Goal: Information Seeking & Learning: Check status

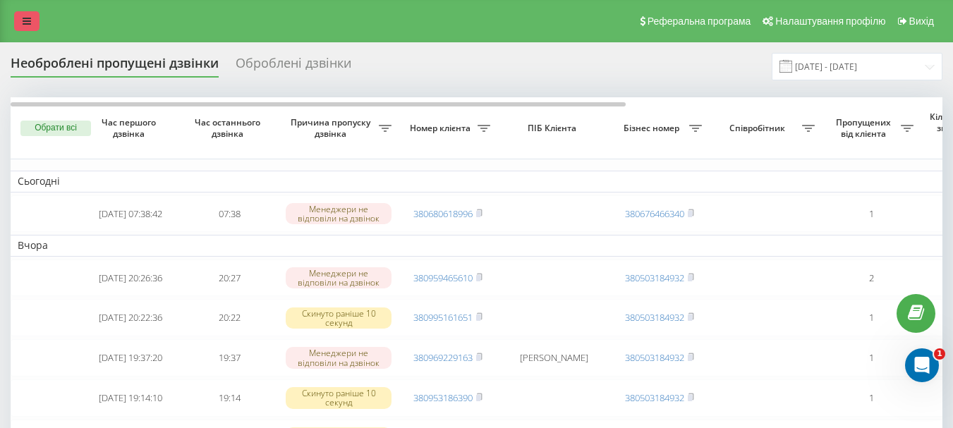
click at [22, 22] on link at bounding box center [26, 21] width 25 height 20
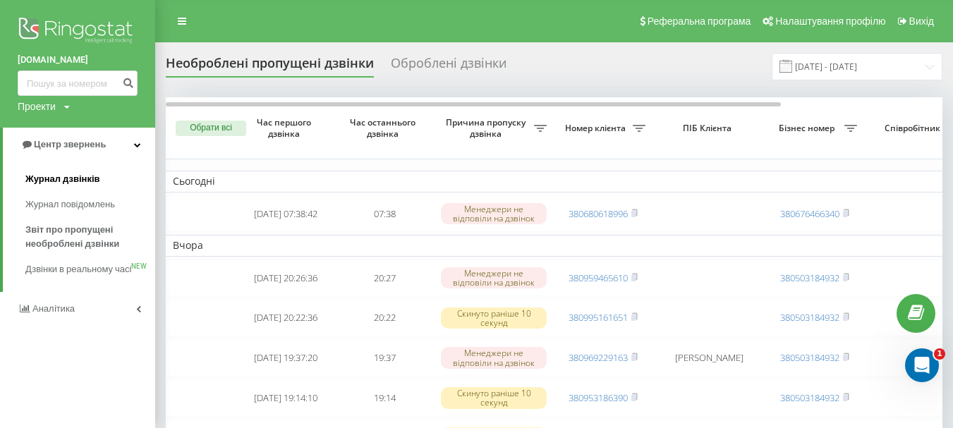
click at [69, 185] on span "Журнал дзвінків" at bounding box center [62, 179] width 75 height 14
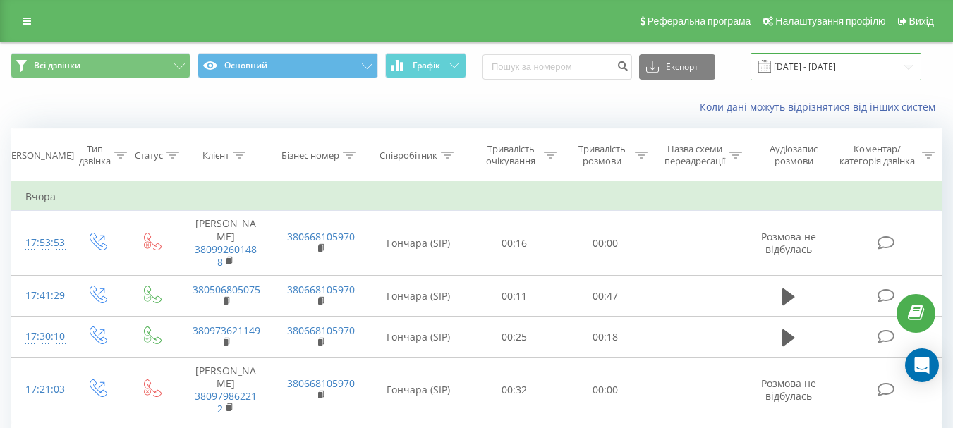
click at [826, 68] on input "[DATE] - [DATE]" at bounding box center [836, 67] width 171 height 28
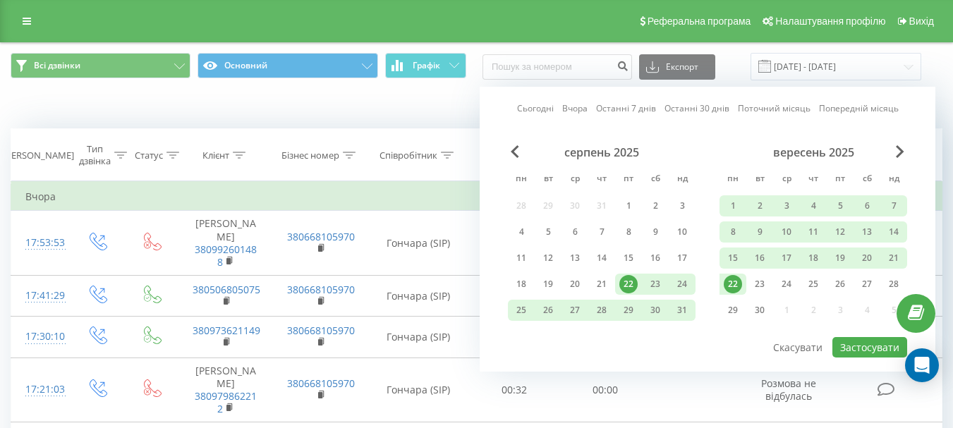
drag, startPoint x: 737, startPoint y: 282, endPoint x: 786, endPoint y: 322, distance: 63.7
click at [736, 283] on div "22" at bounding box center [733, 284] width 18 height 18
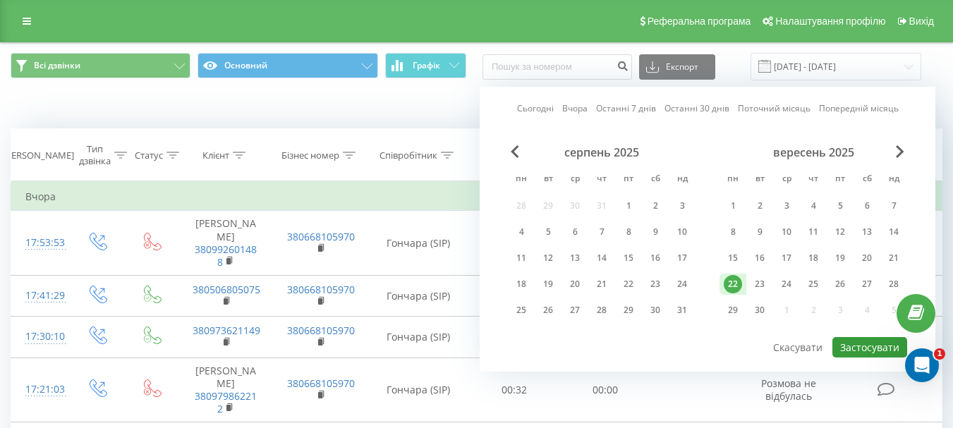
click at [862, 351] on button "Застосувати" at bounding box center [869, 347] width 75 height 20
type input "[DATE] - [DATE]"
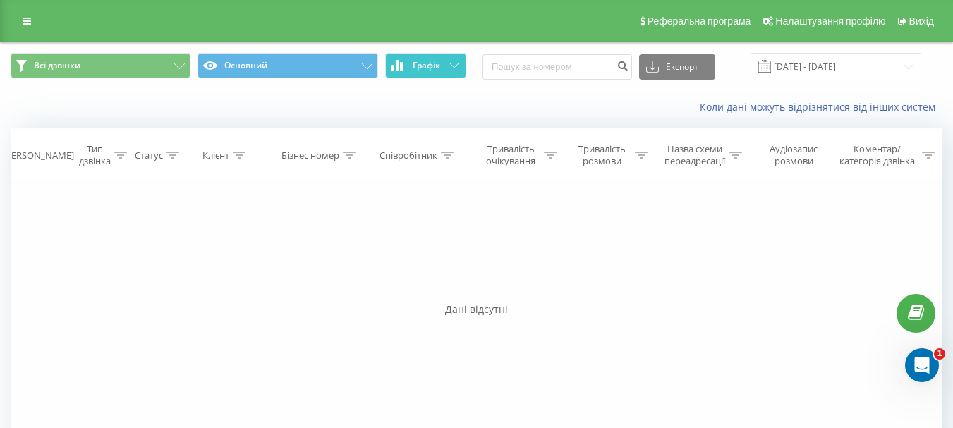
click at [456, 68] on button "Графік" at bounding box center [425, 65] width 81 height 25
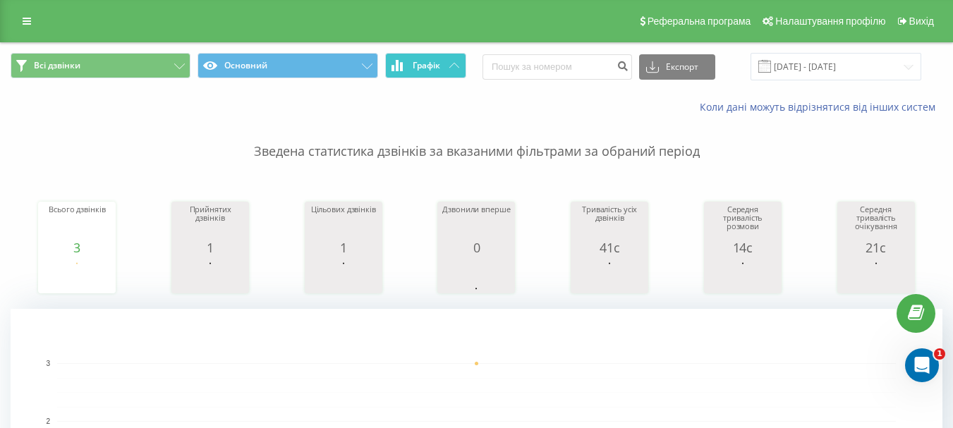
click at [456, 66] on icon at bounding box center [454, 65] width 10 height 5
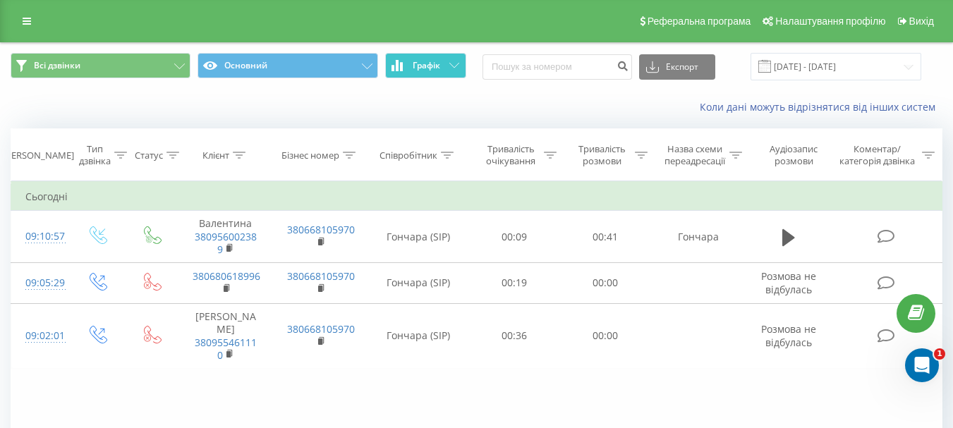
click at [432, 59] on button "Графік" at bounding box center [425, 65] width 81 height 25
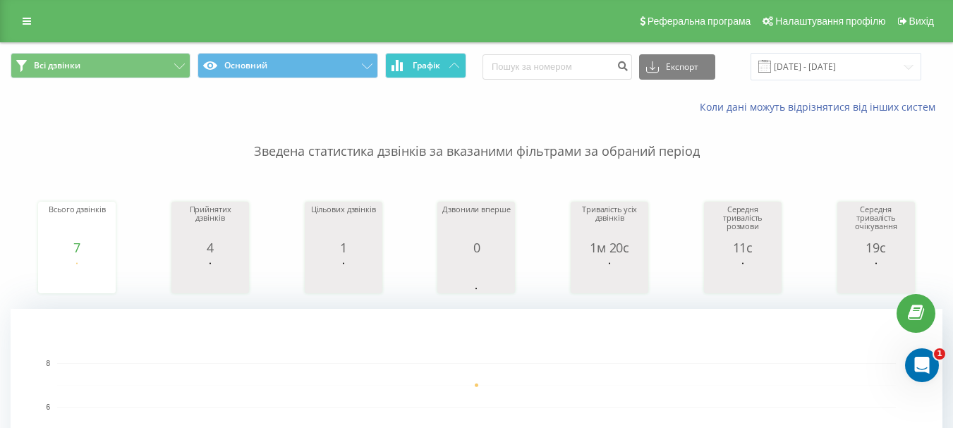
click at [449, 69] on button "Графік" at bounding box center [425, 65] width 81 height 25
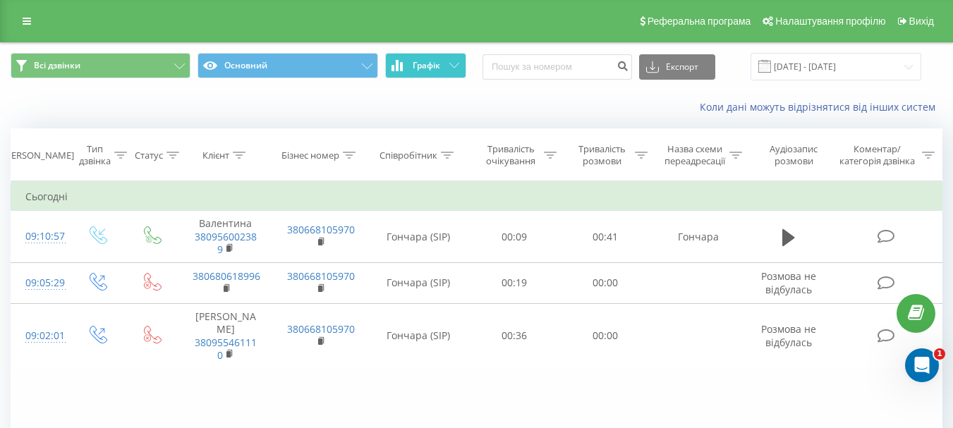
click at [449, 69] on button "Графік" at bounding box center [425, 65] width 81 height 25
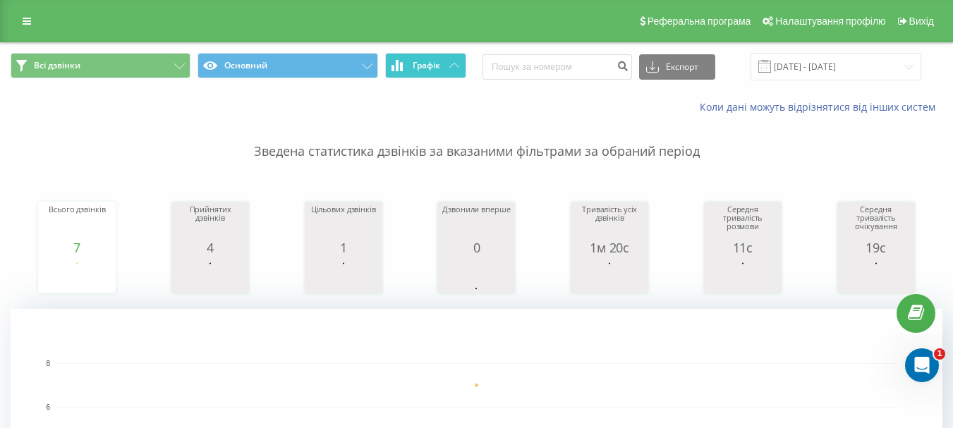
click at [435, 75] on button "Графік" at bounding box center [425, 65] width 81 height 25
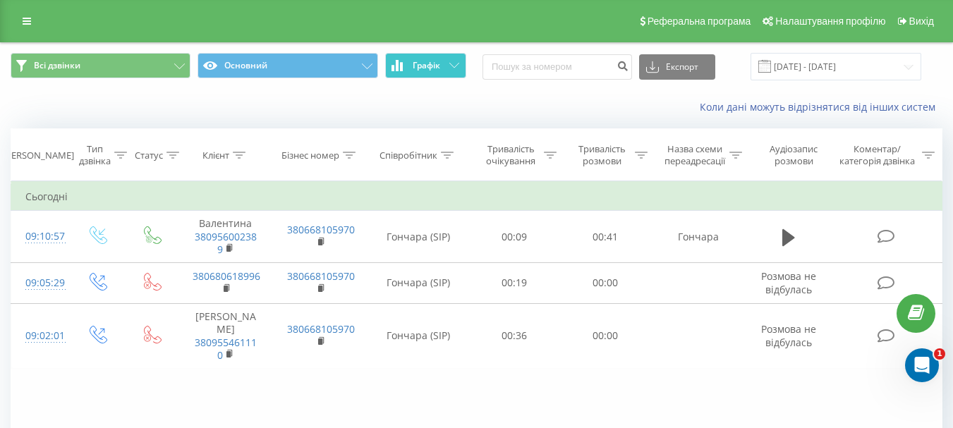
click at [439, 72] on button "Графік" at bounding box center [425, 65] width 81 height 25
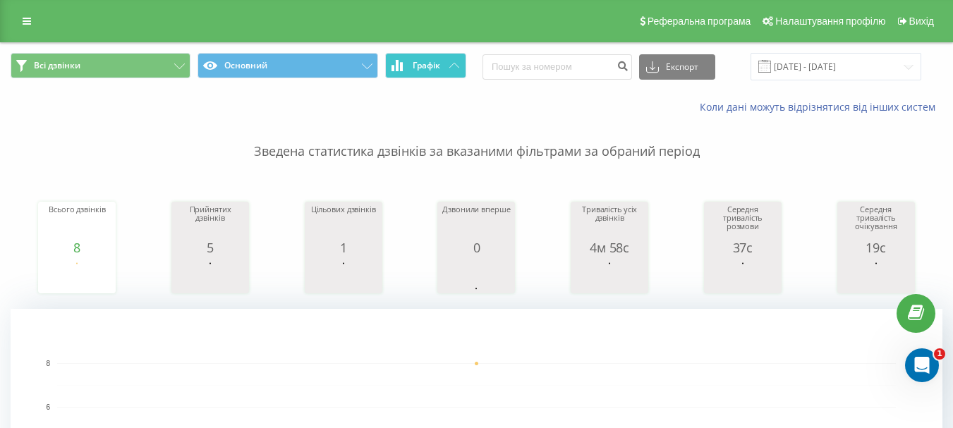
click at [424, 68] on span "Графік" at bounding box center [427, 66] width 28 height 10
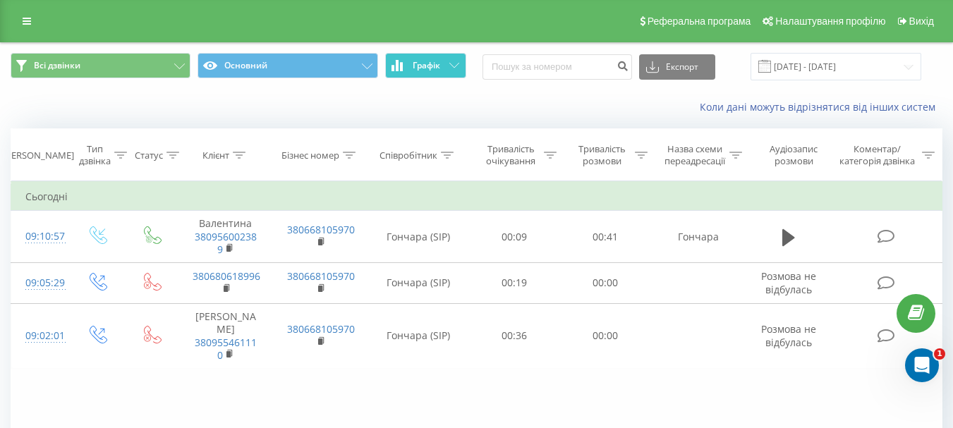
click at [425, 66] on span "Графік" at bounding box center [427, 66] width 28 height 10
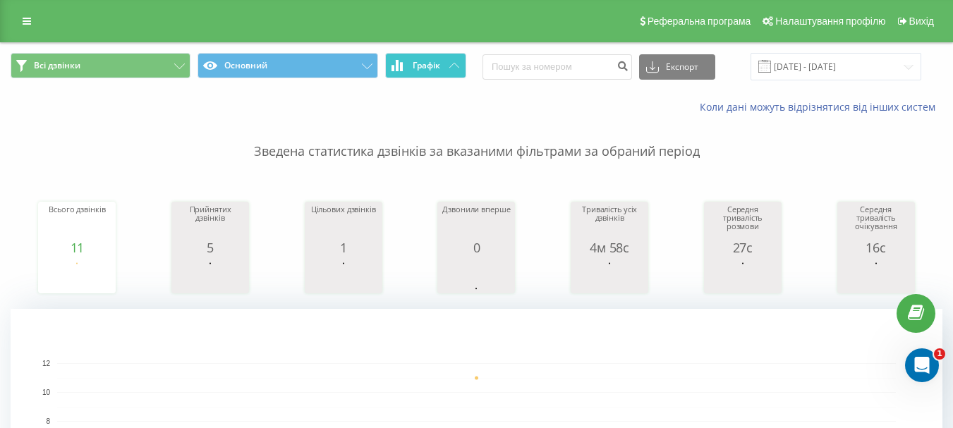
click at [430, 67] on span "Графік" at bounding box center [427, 66] width 28 height 10
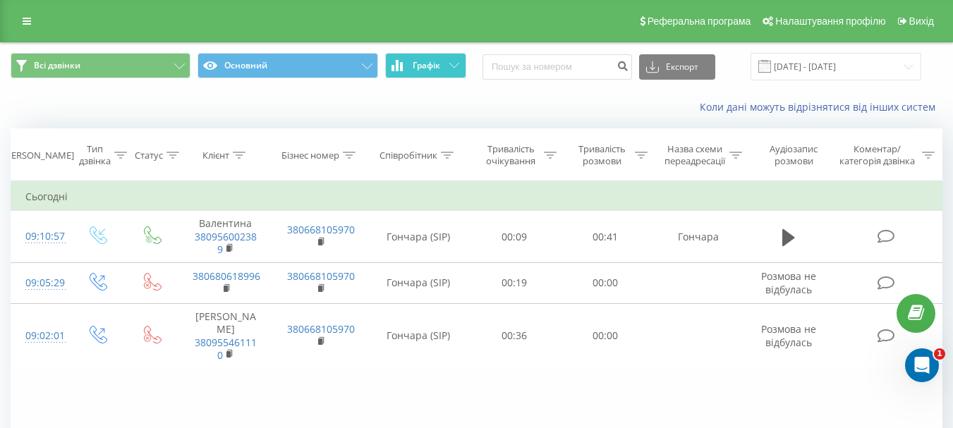
click at [432, 65] on span "Графік" at bounding box center [427, 66] width 28 height 10
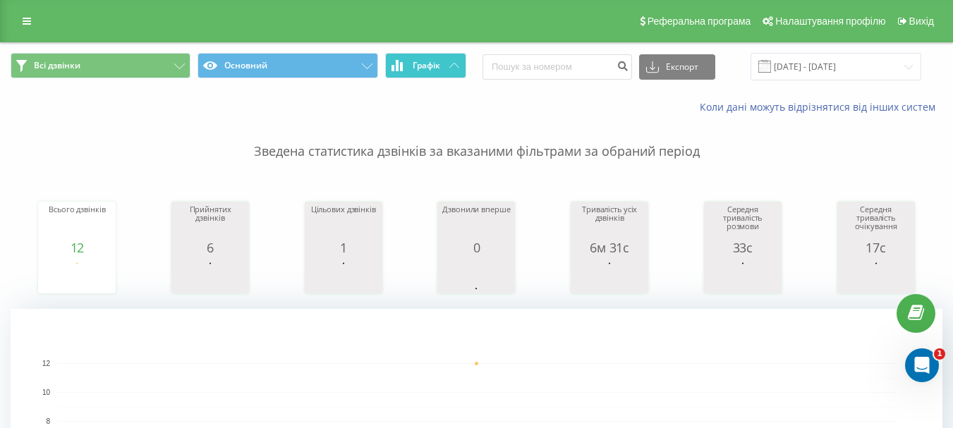
click at [421, 70] on span "Графік" at bounding box center [427, 66] width 28 height 10
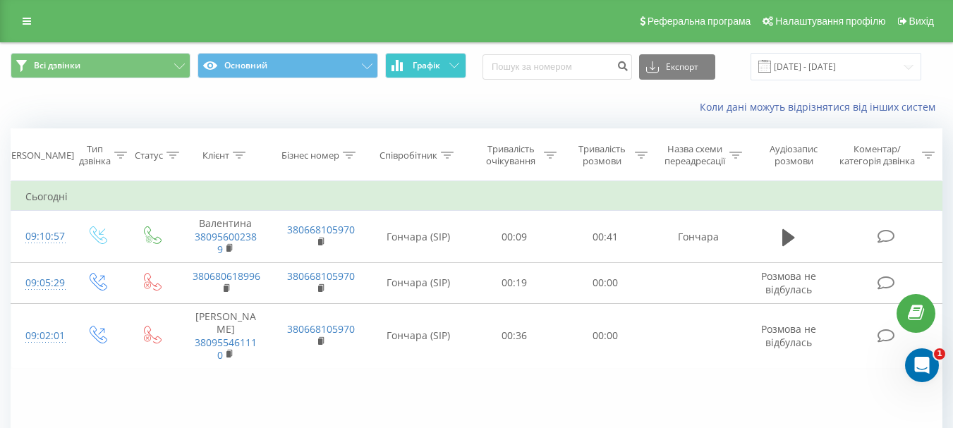
click at [433, 70] on span "Графік" at bounding box center [427, 66] width 28 height 10
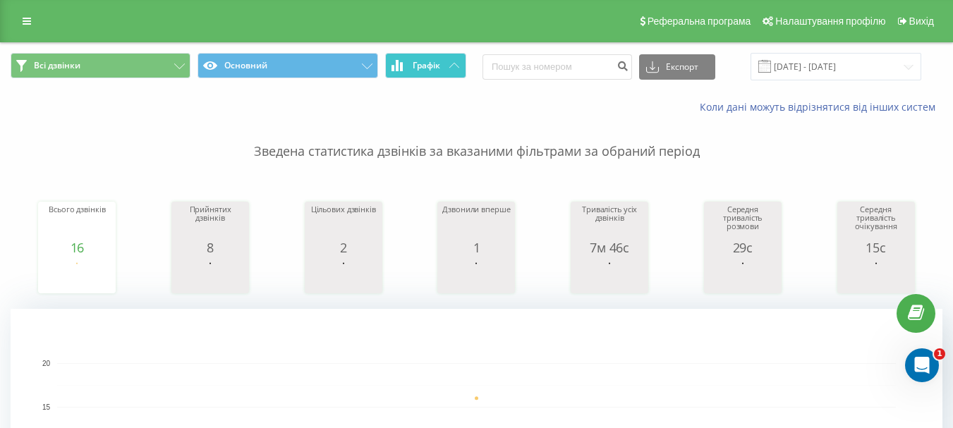
click at [441, 69] on button "Графік" at bounding box center [425, 65] width 81 height 25
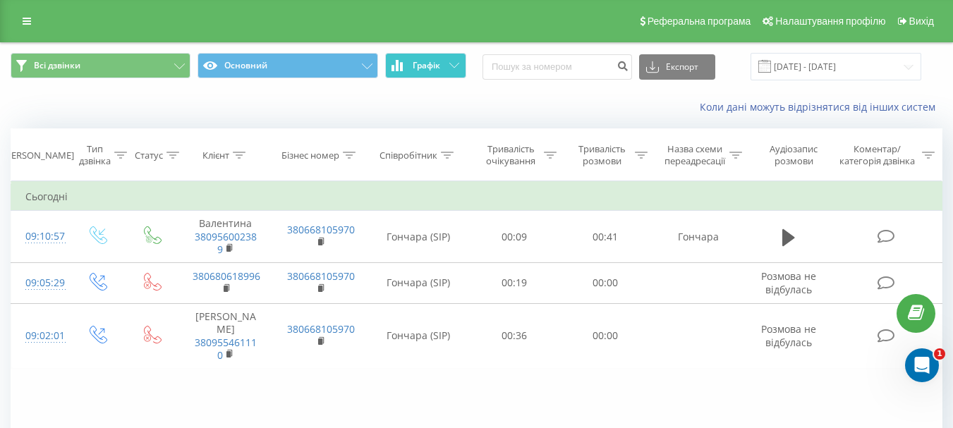
click at [442, 69] on button "Графік" at bounding box center [425, 65] width 81 height 25
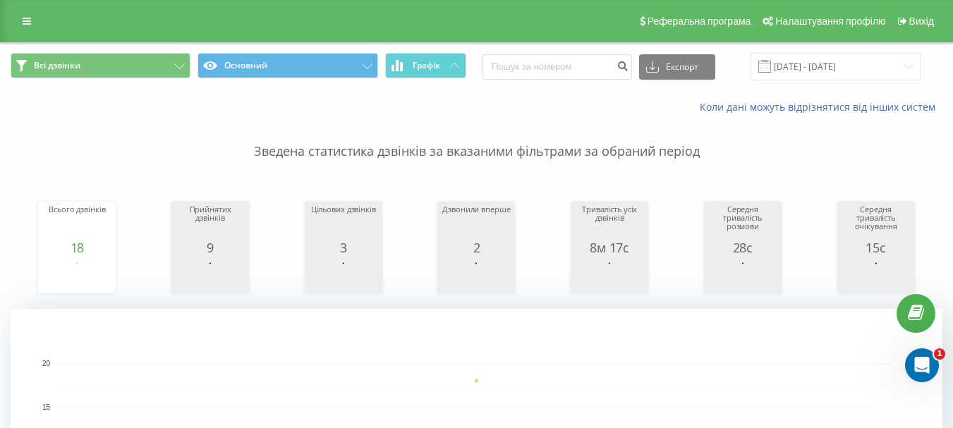
click at [472, 65] on div "Всі дзвінки Основний Графік Експорт .csv .xls .xlsx 22.09.2025 - 22.09.2025" at bounding box center [477, 67] width 932 height 28
click at [449, 65] on icon at bounding box center [454, 65] width 10 height 5
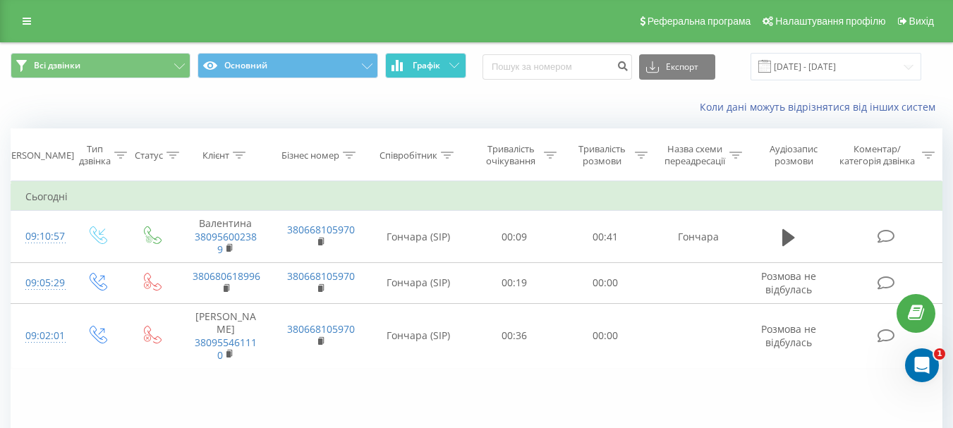
click at [449, 67] on button "Графік" at bounding box center [425, 65] width 81 height 25
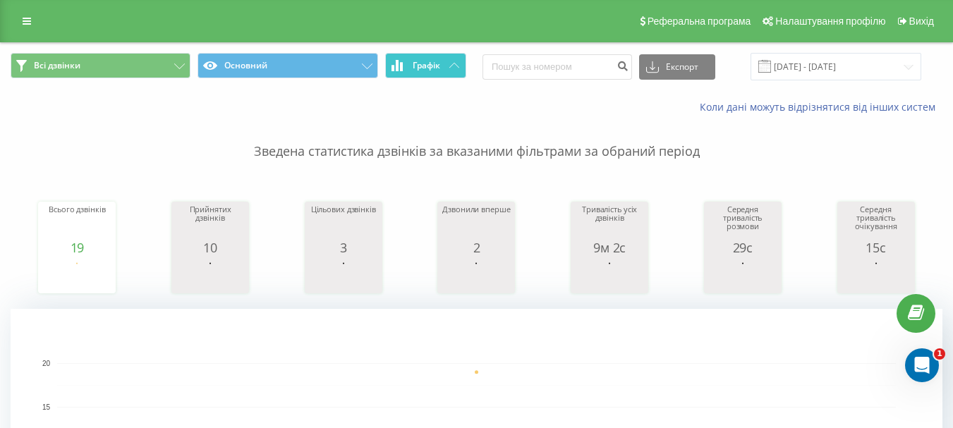
click at [435, 54] on button "Графік" at bounding box center [425, 65] width 81 height 25
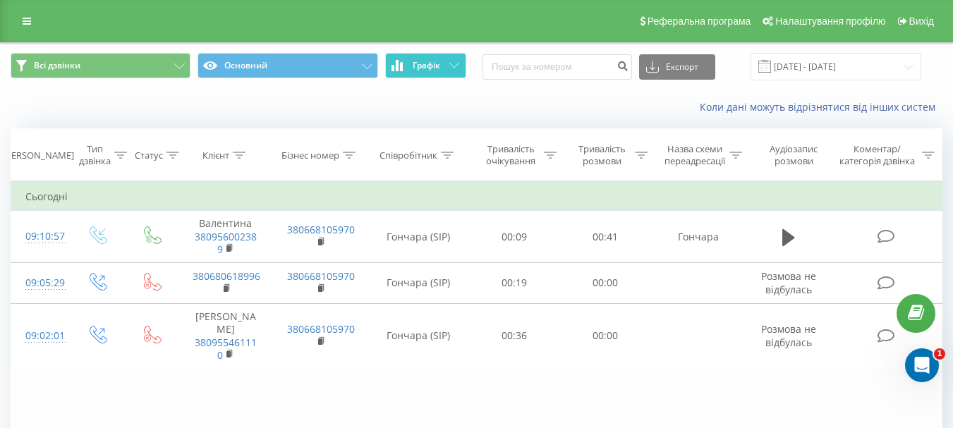
click at [450, 70] on button "Графік" at bounding box center [425, 65] width 81 height 25
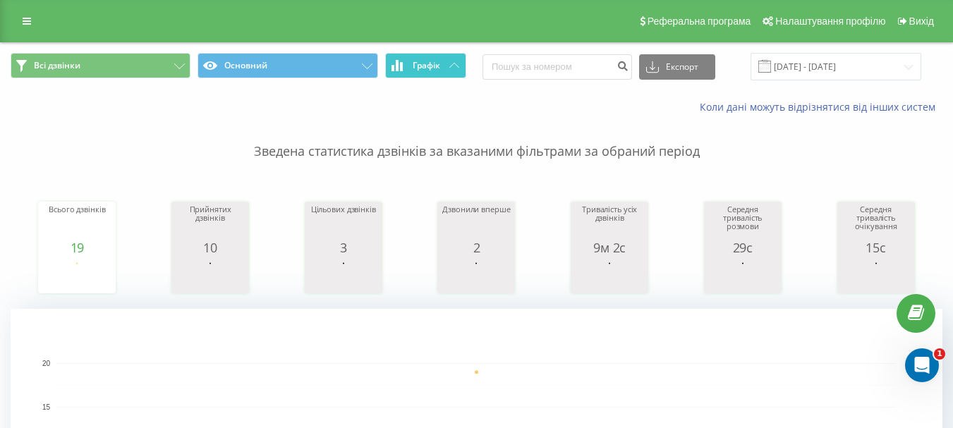
click at [432, 66] on span "Графік" at bounding box center [427, 66] width 28 height 10
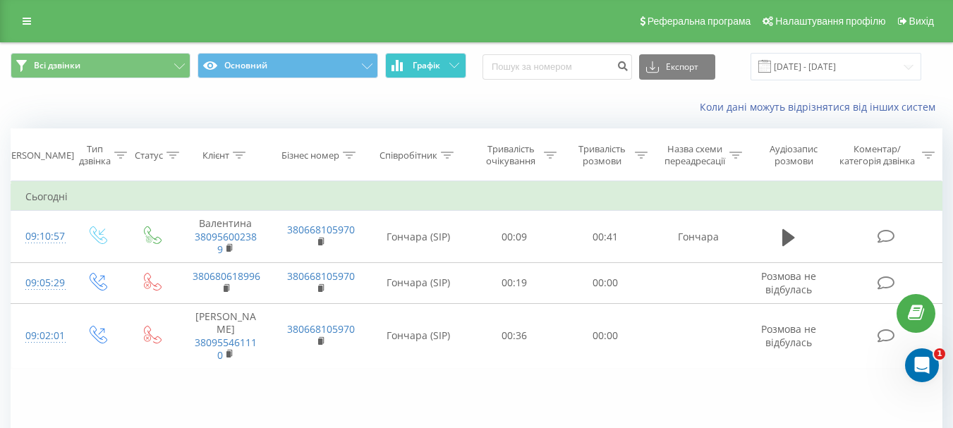
click at [446, 66] on button "Графік" at bounding box center [425, 65] width 81 height 25
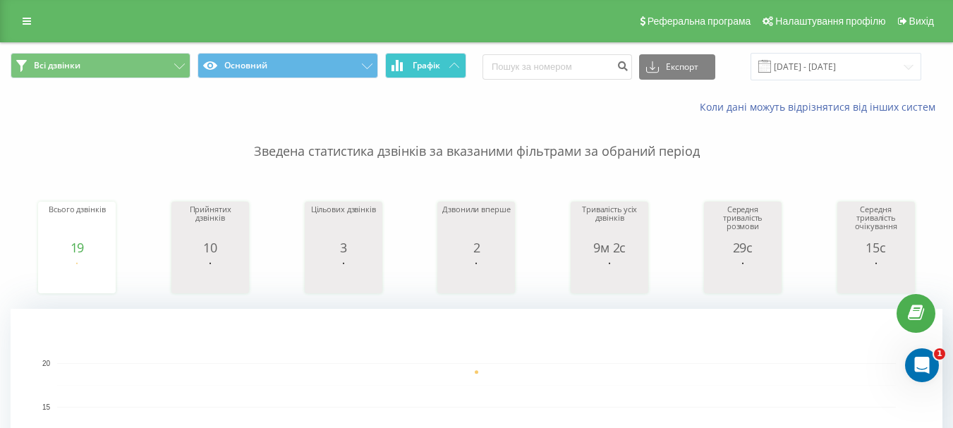
click at [446, 55] on button "Графік" at bounding box center [425, 65] width 81 height 25
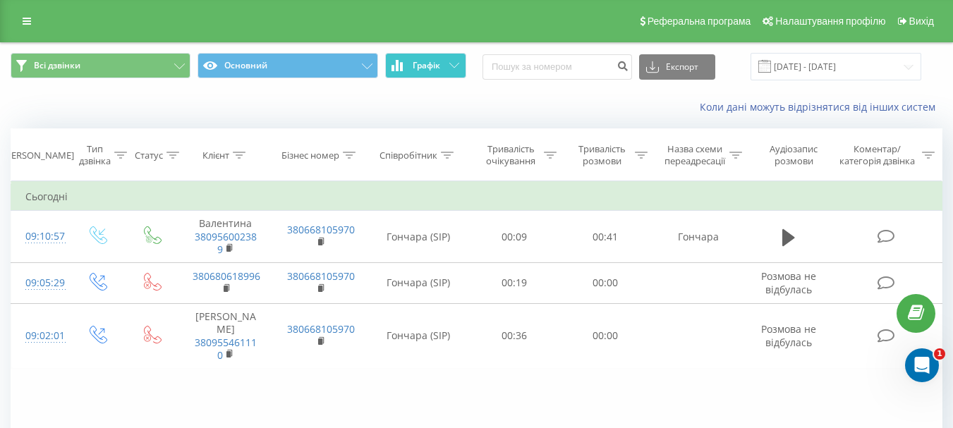
click at [445, 55] on button "Графік" at bounding box center [425, 65] width 81 height 25
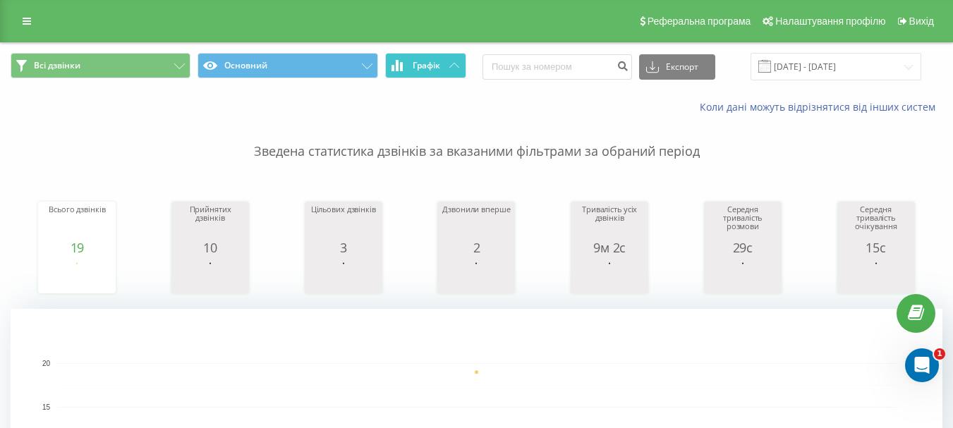
click at [436, 59] on button "Графік" at bounding box center [425, 65] width 81 height 25
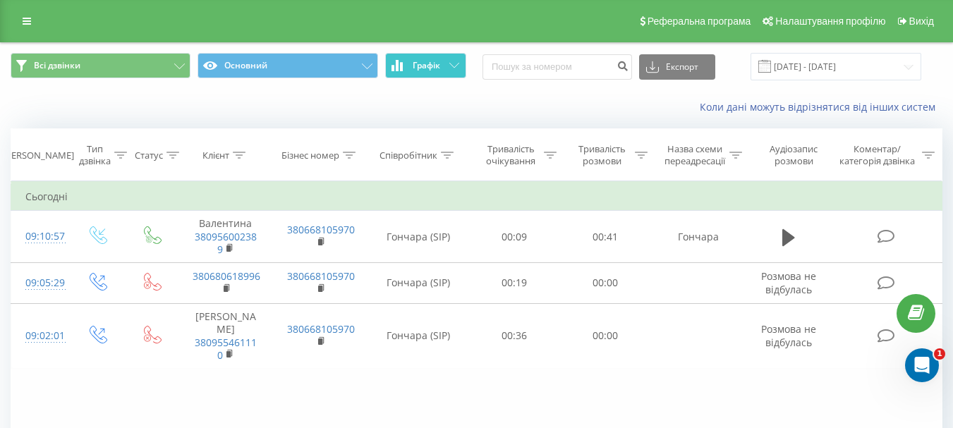
click at [454, 63] on icon at bounding box center [454, 65] width 10 height 5
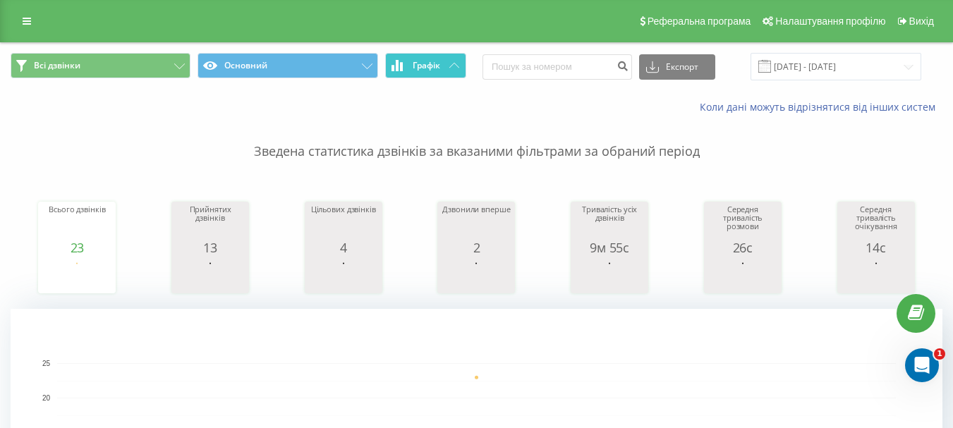
click at [451, 59] on button "Графік" at bounding box center [425, 65] width 81 height 25
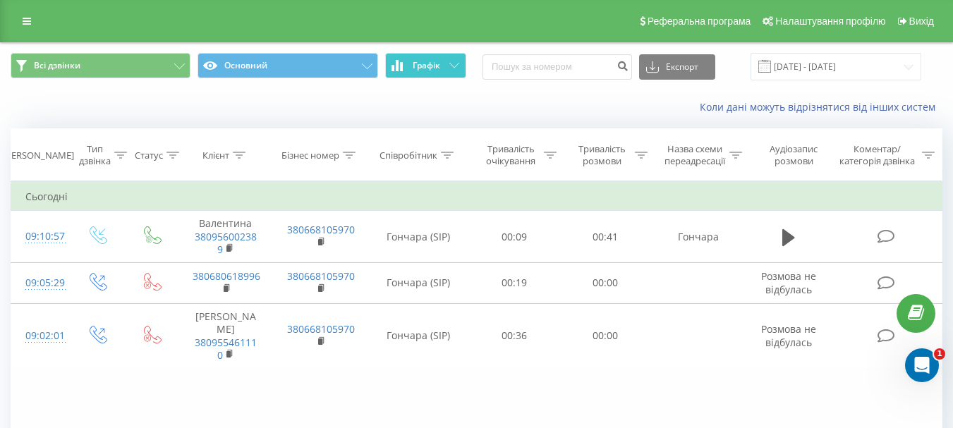
click at [451, 60] on button "Графік" at bounding box center [425, 65] width 81 height 25
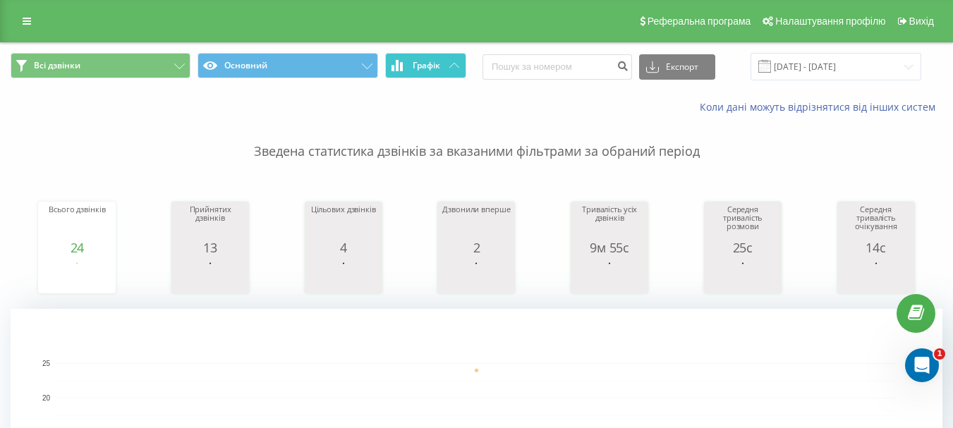
click at [436, 69] on span "Графік" at bounding box center [427, 66] width 28 height 10
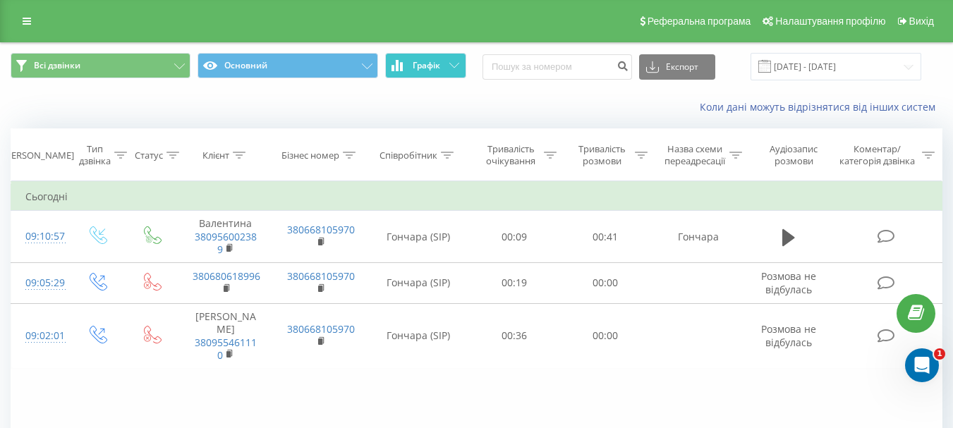
click at [437, 69] on span "Графік" at bounding box center [427, 66] width 28 height 10
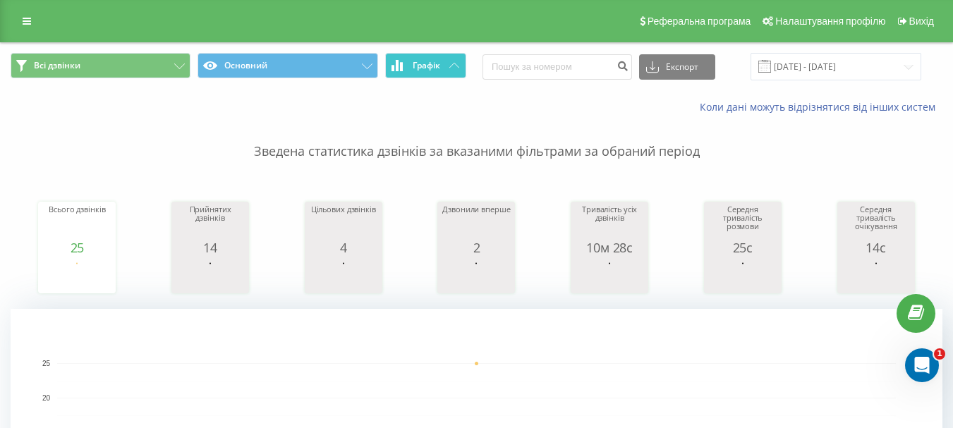
click at [450, 65] on icon at bounding box center [454, 65] width 10 height 5
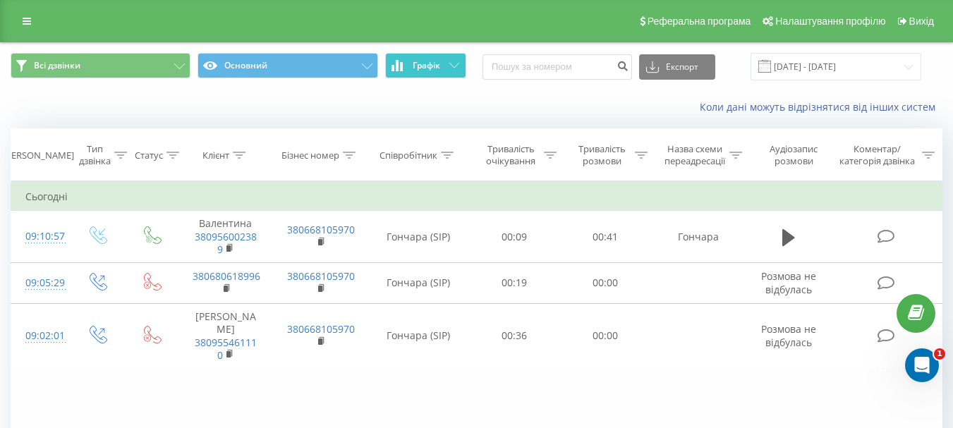
click at [451, 65] on icon at bounding box center [454, 65] width 10 height 5
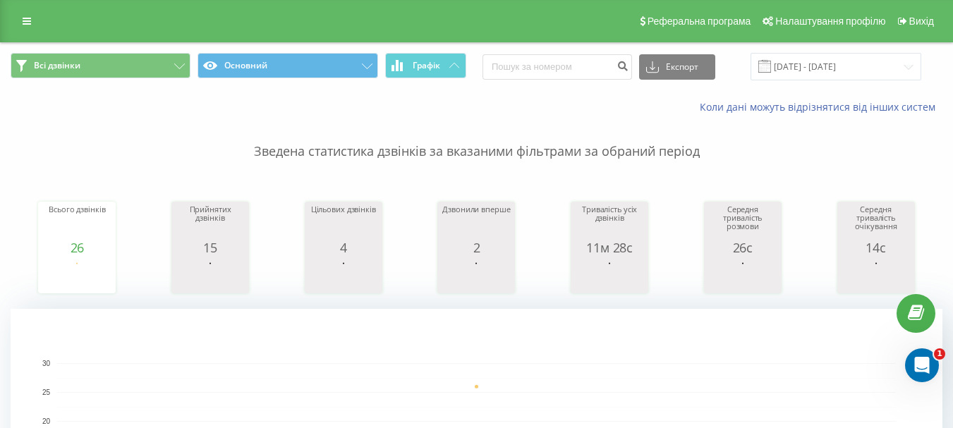
click at [446, 67] on button "Графік" at bounding box center [425, 65] width 81 height 25
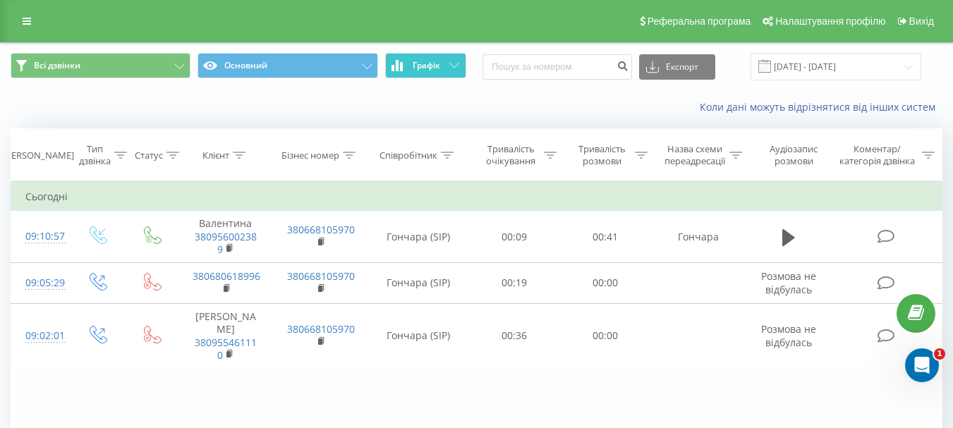
click at [446, 67] on button "Графік" at bounding box center [425, 65] width 81 height 25
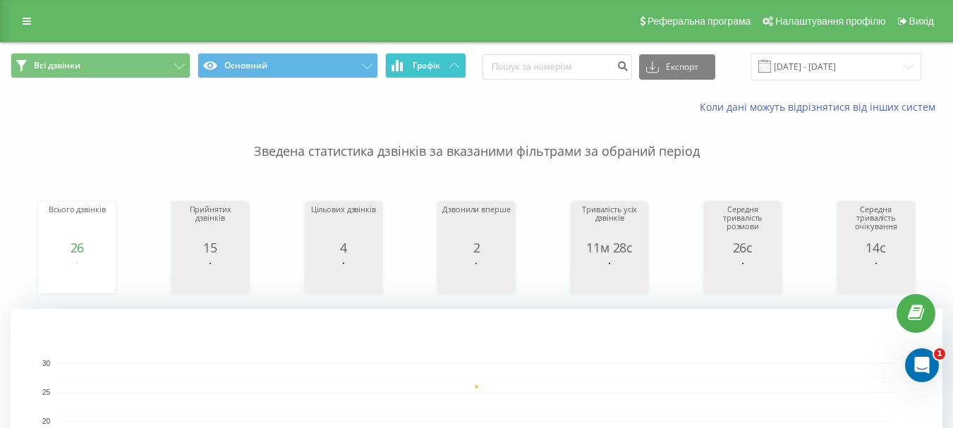
click at [452, 76] on button "Графік" at bounding box center [425, 65] width 81 height 25
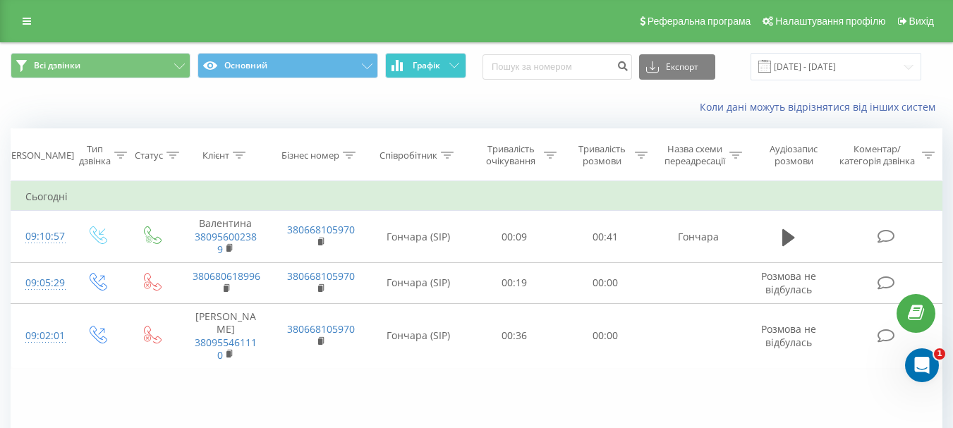
click at [450, 70] on button "Графік" at bounding box center [425, 65] width 81 height 25
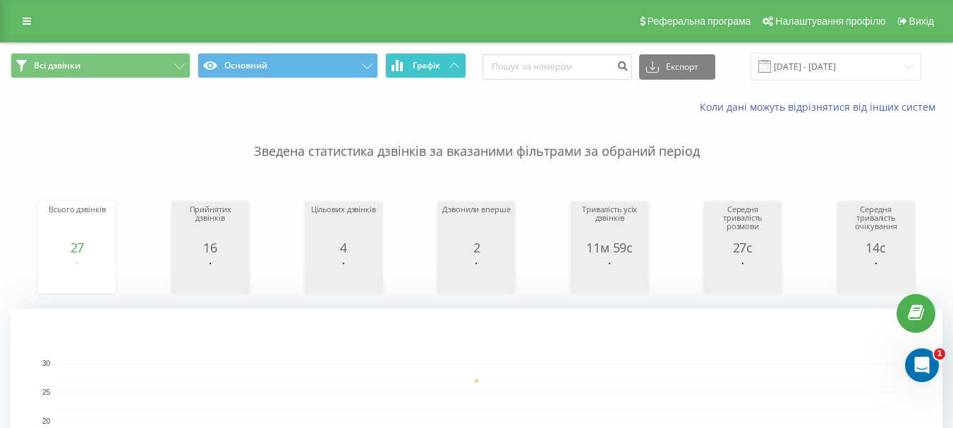
click at [434, 61] on span "Графік" at bounding box center [427, 66] width 28 height 10
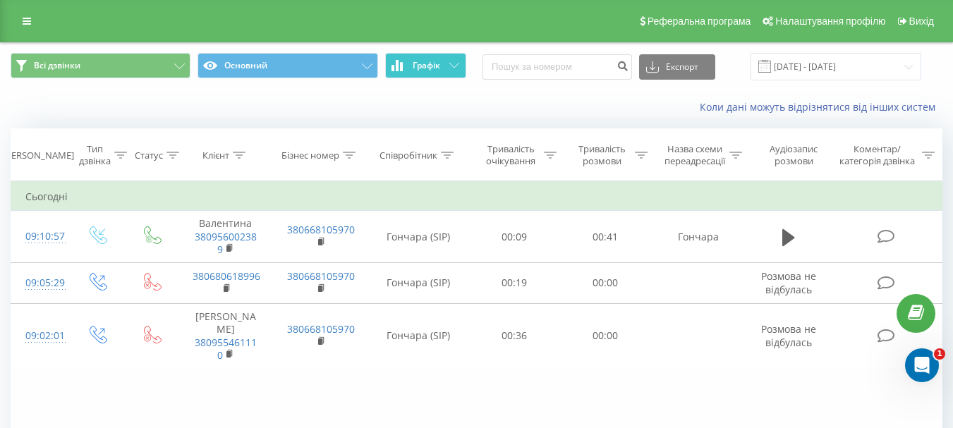
click at [435, 61] on span "Графік" at bounding box center [427, 66] width 28 height 10
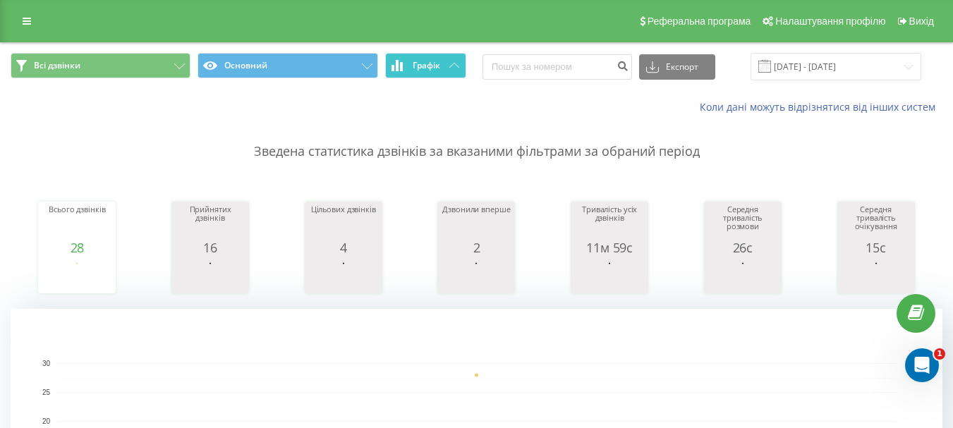
click at [443, 65] on button "Графік" at bounding box center [425, 65] width 81 height 25
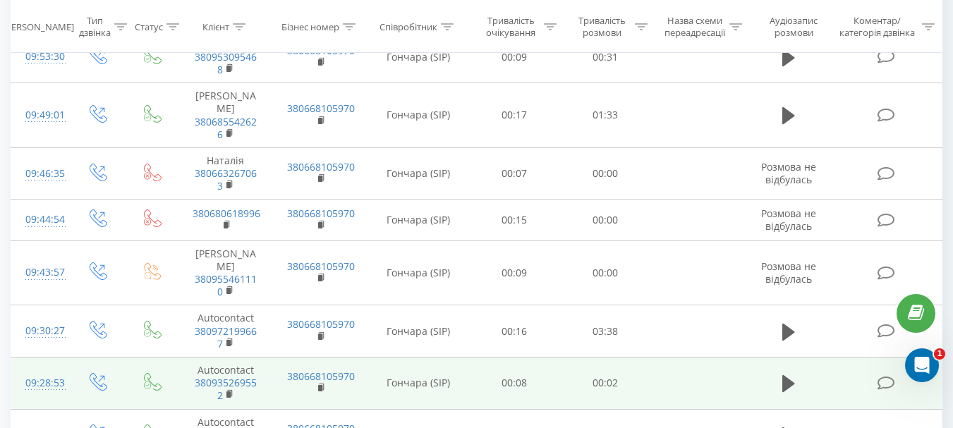
scroll to position [1148, 0]
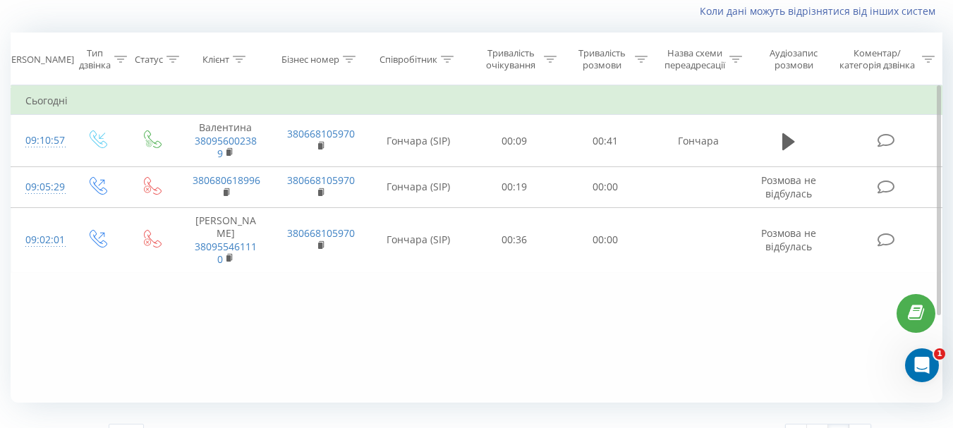
scroll to position [93, 0]
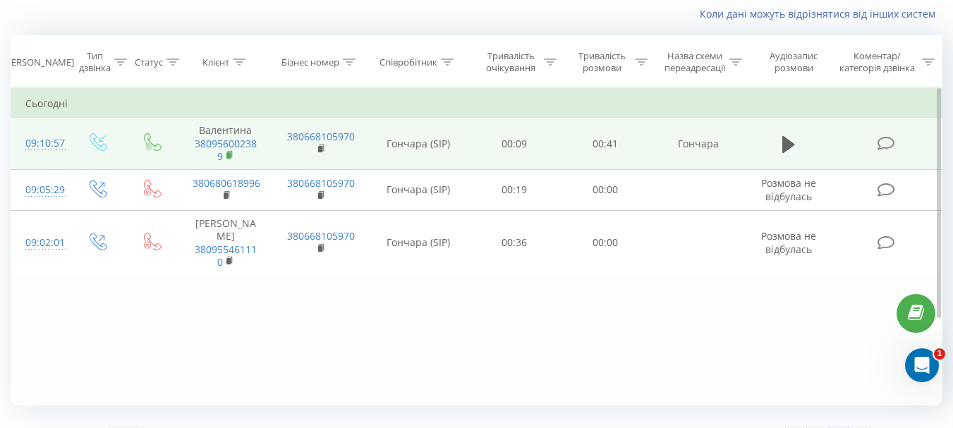
click at [229, 153] on rect at bounding box center [228, 155] width 4 height 6
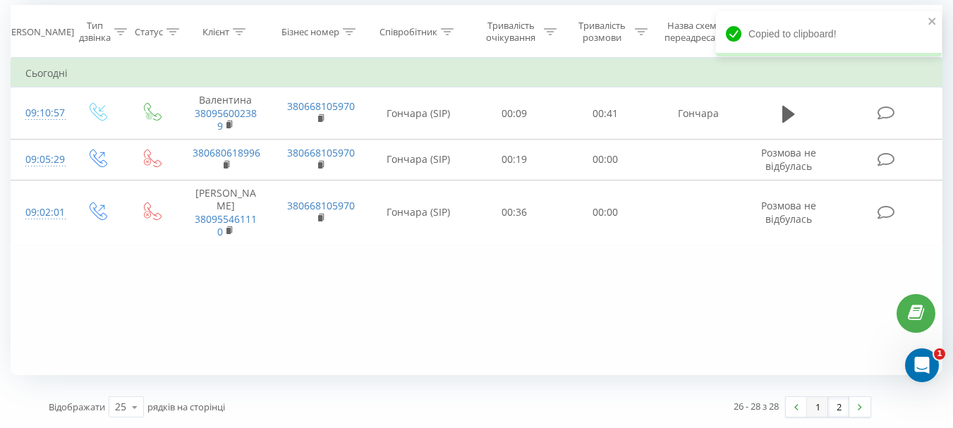
click at [820, 411] on link "1" at bounding box center [817, 407] width 21 height 20
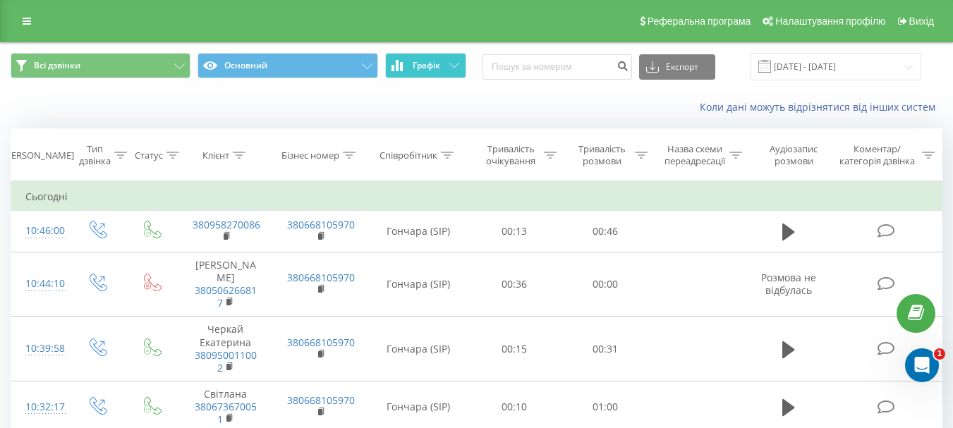
click at [439, 64] on span "Графік" at bounding box center [427, 66] width 28 height 10
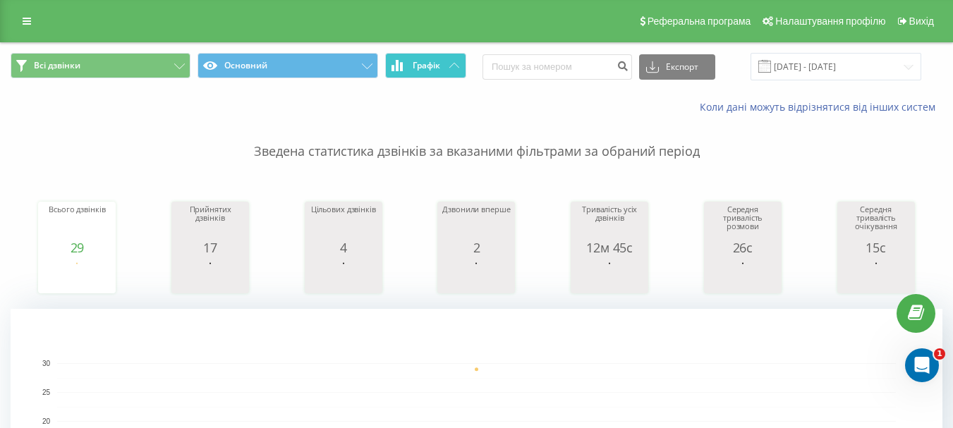
click at [432, 59] on button "Графік" at bounding box center [425, 65] width 81 height 25
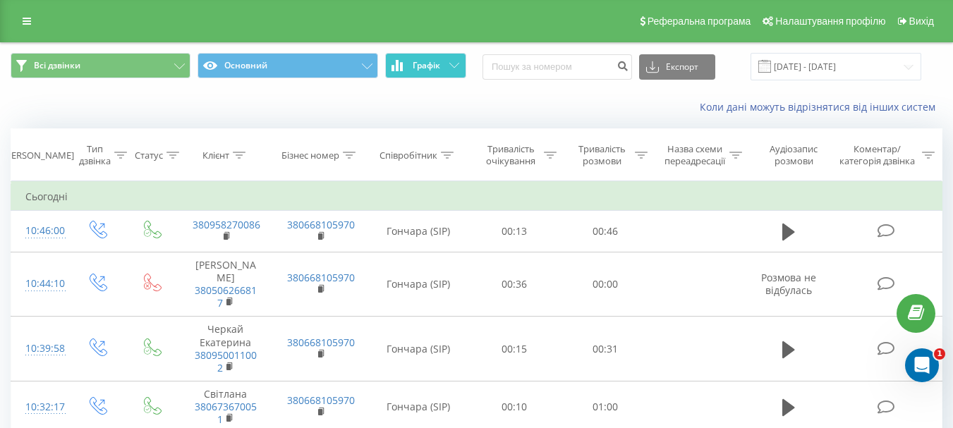
click at [432, 59] on button "Графік" at bounding box center [425, 65] width 81 height 25
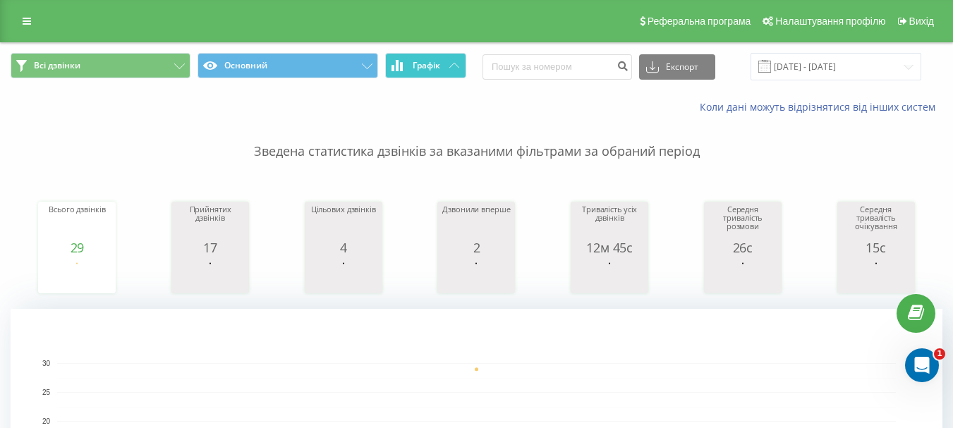
click at [415, 65] on span "Графік" at bounding box center [427, 66] width 28 height 10
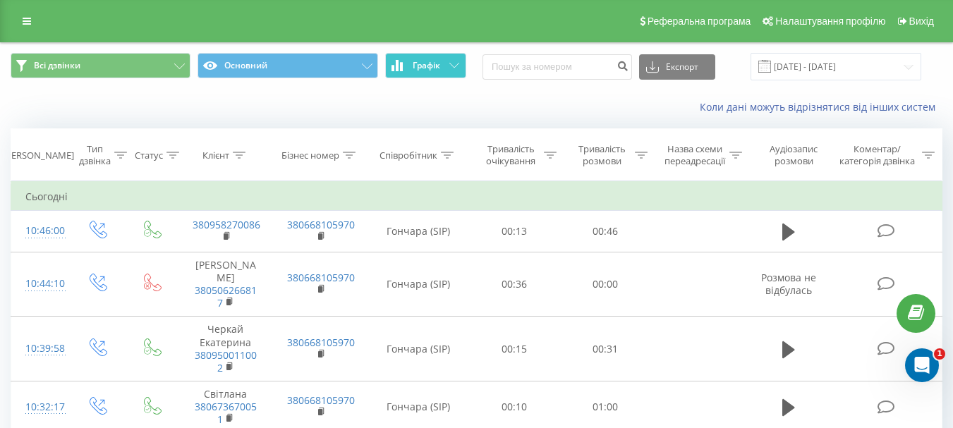
click at [415, 65] on span "Графік" at bounding box center [427, 66] width 28 height 10
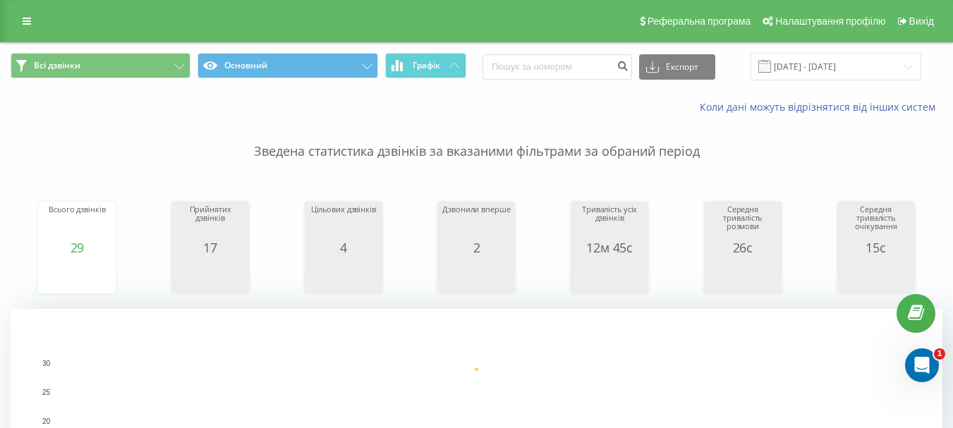
click at [427, 61] on span "Графік" at bounding box center [427, 66] width 28 height 10
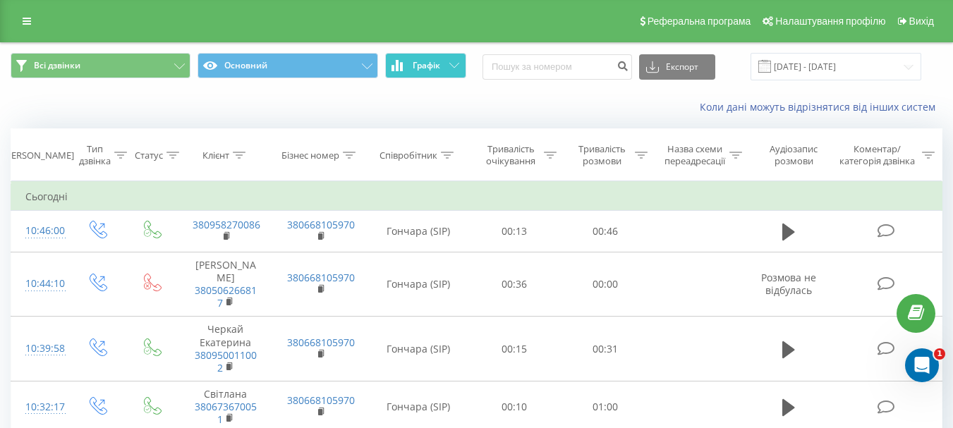
click at [432, 63] on span "Графік" at bounding box center [427, 66] width 28 height 10
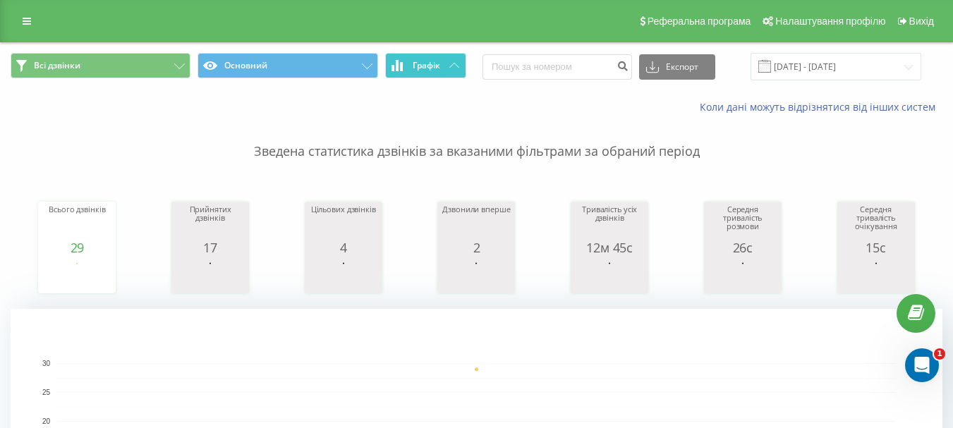
click at [448, 70] on button "Графік" at bounding box center [425, 65] width 81 height 25
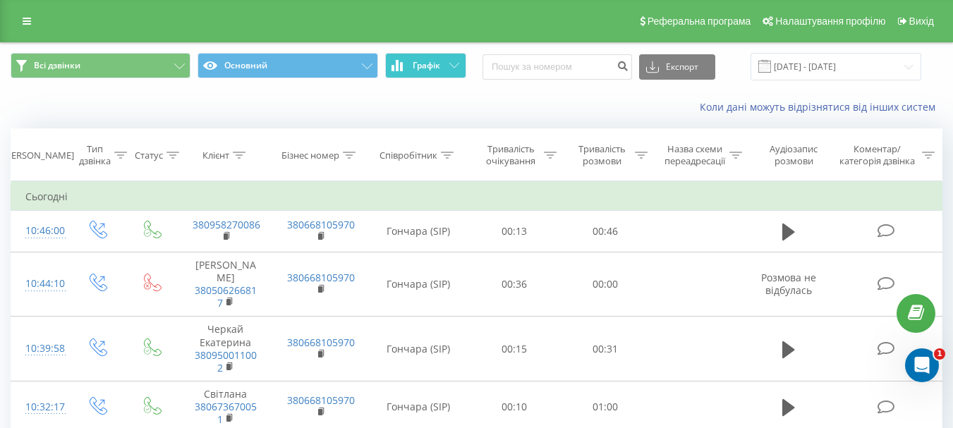
click at [448, 69] on button "Графік" at bounding box center [425, 65] width 81 height 25
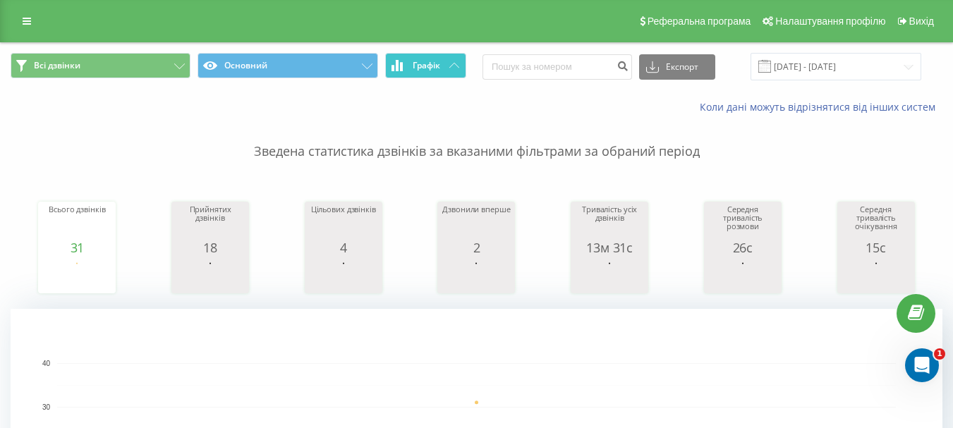
click at [426, 61] on span "Графік" at bounding box center [427, 66] width 28 height 10
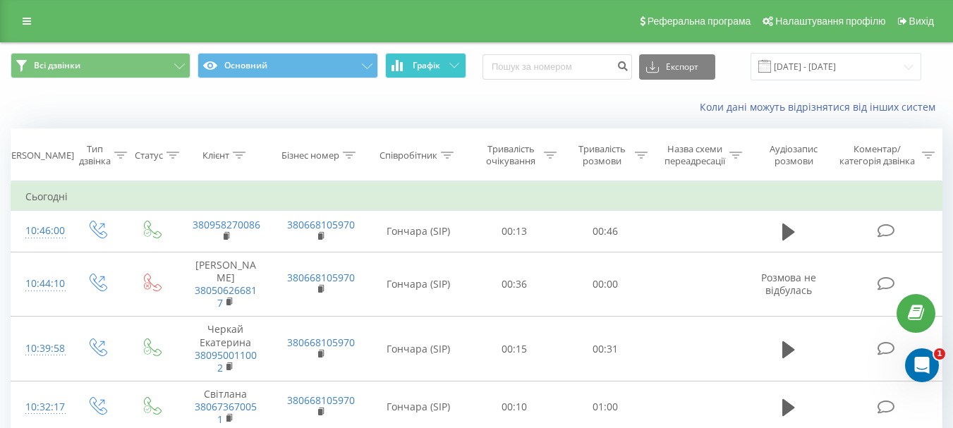
click at [427, 61] on span "Графік" at bounding box center [427, 66] width 28 height 10
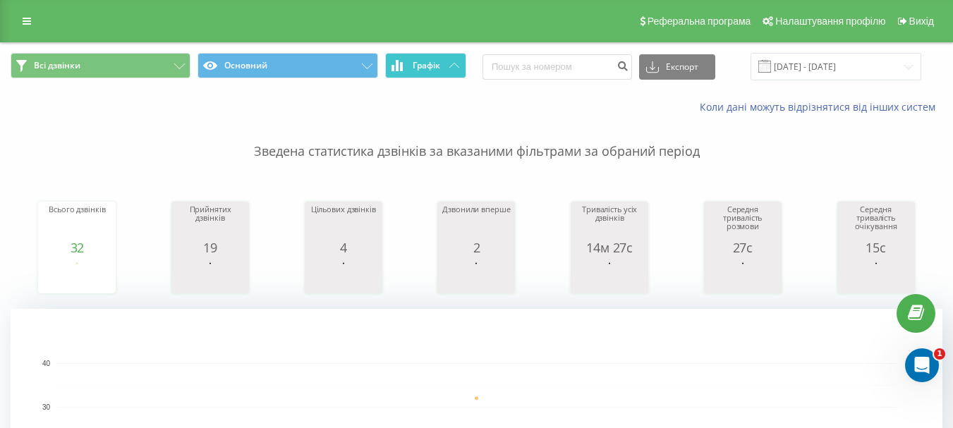
click at [425, 63] on span "Графік" at bounding box center [427, 66] width 28 height 10
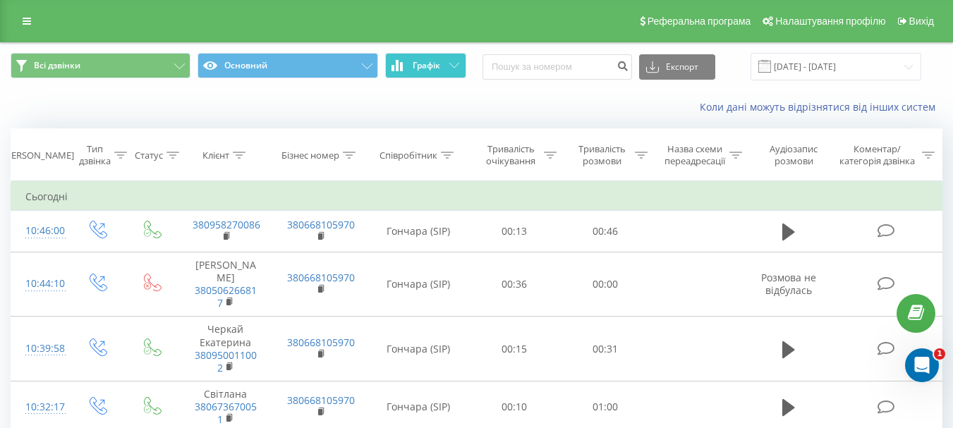
click at [425, 63] on span "Графік" at bounding box center [427, 66] width 28 height 10
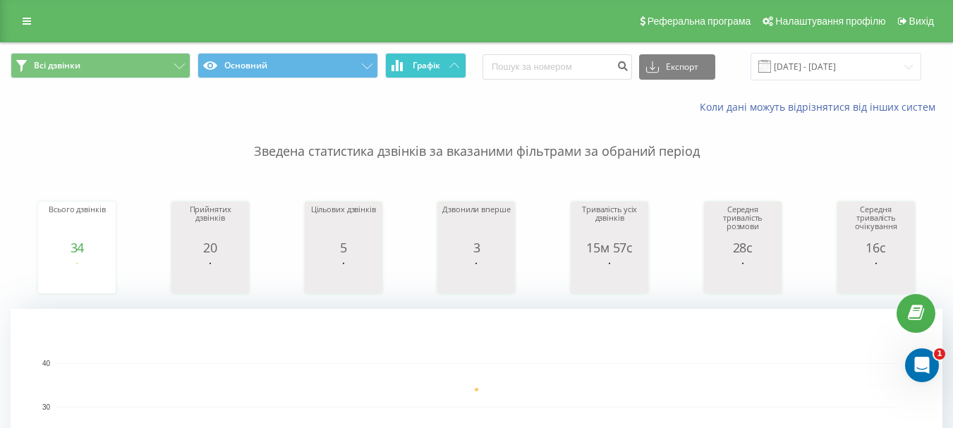
click at [455, 66] on icon at bounding box center [454, 65] width 10 height 5
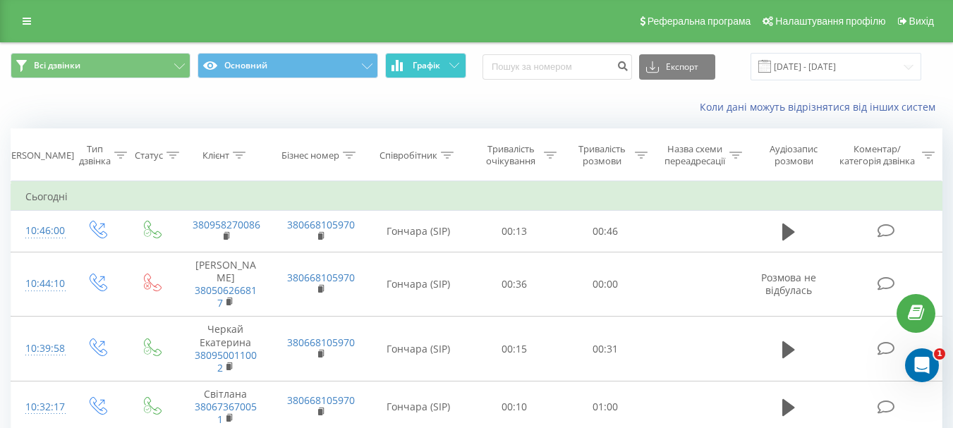
click at [455, 66] on icon at bounding box center [454, 65] width 10 height 5
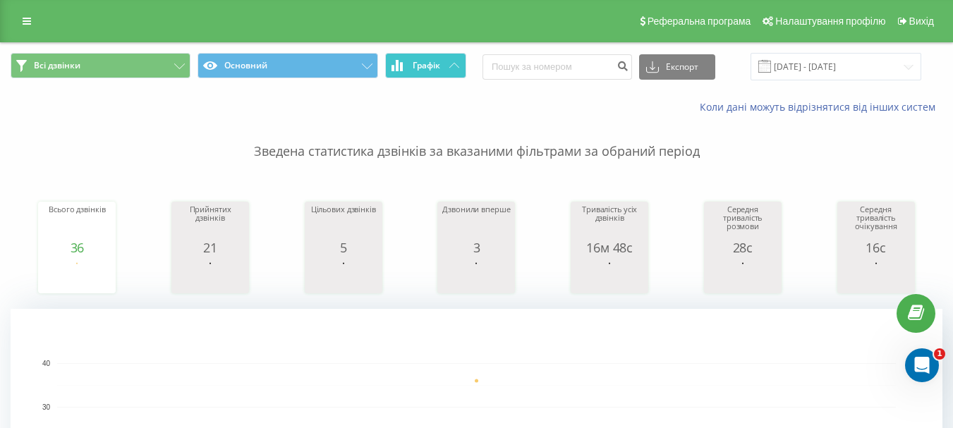
click at [432, 67] on span "Графік" at bounding box center [427, 66] width 28 height 10
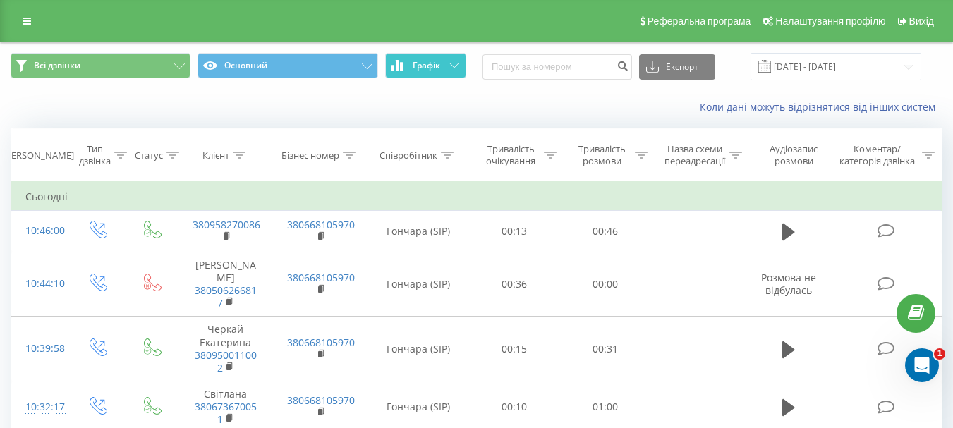
click at [432, 67] on span "Графік" at bounding box center [427, 66] width 28 height 10
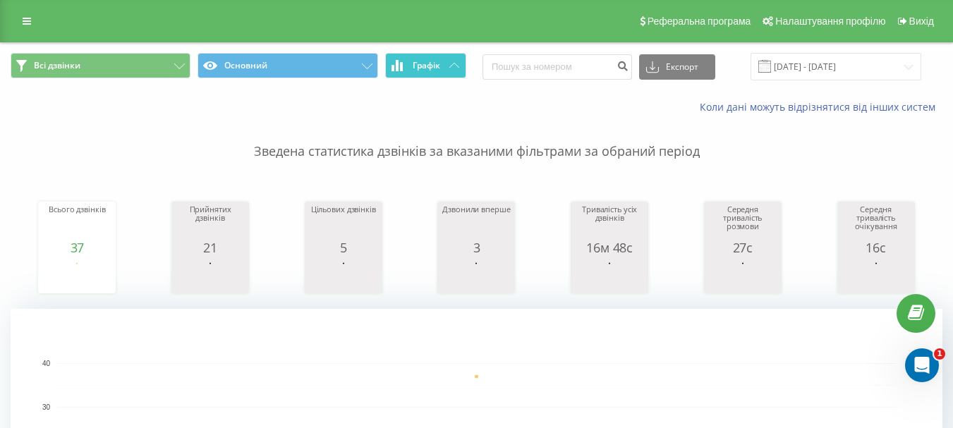
click at [449, 72] on button "Графік" at bounding box center [425, 65] width 81 height 25
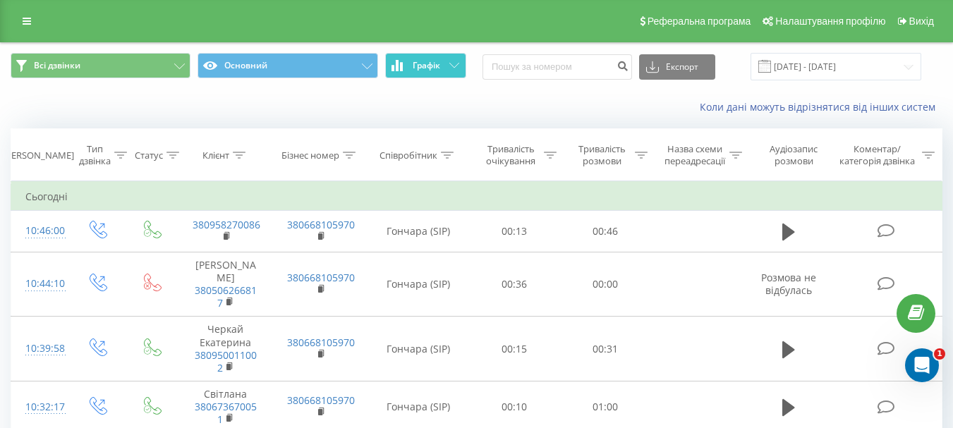
click at [449, 71] on button "Графік" at bounding box center [425, 65] width 81 height 25
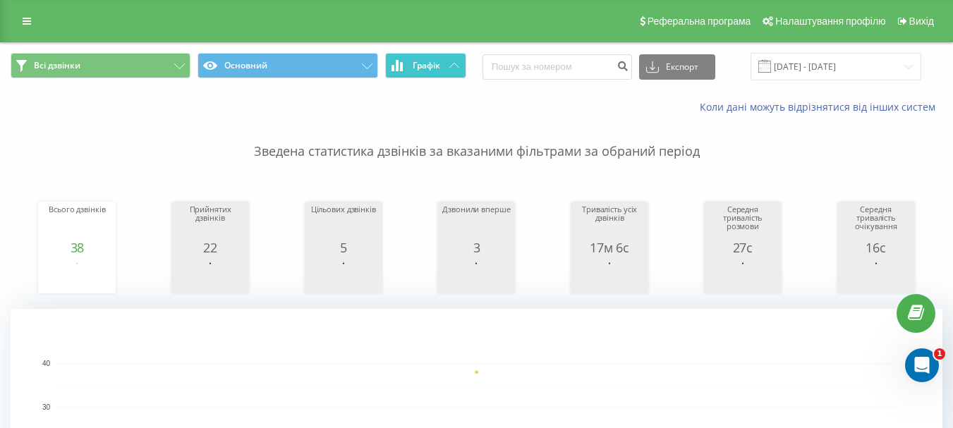
click at [427, 61] on span "Графік" at bounding box center [427, 66] width 28 height 10
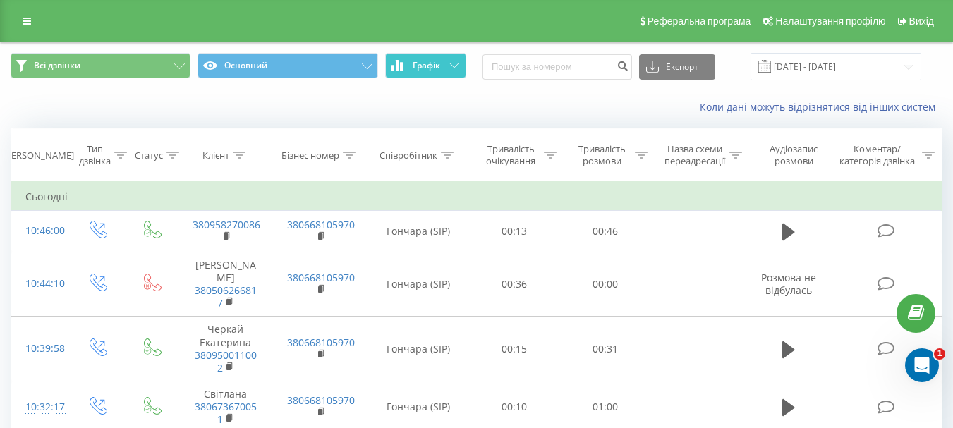
click at [427, 61] on span "Графік" at bounding box center [427, 66] width 28 height 10
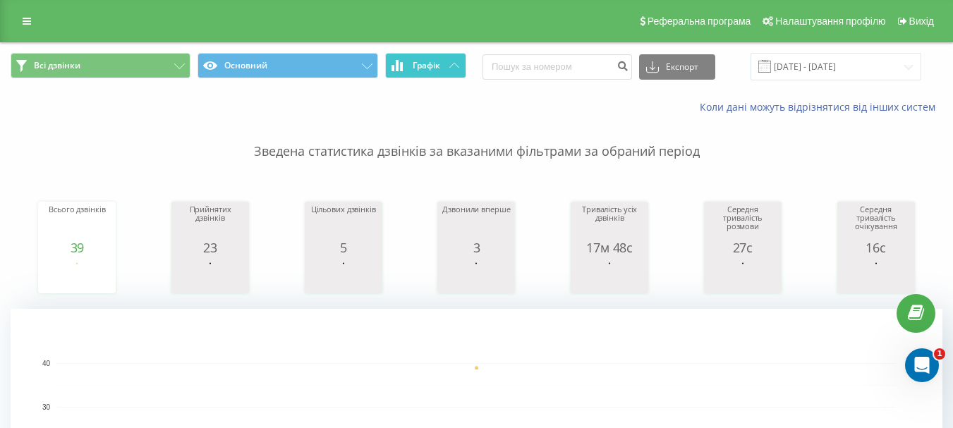
click at [435, 66] on span "Графік" at bounding box center [427, 66] width 28 height 10
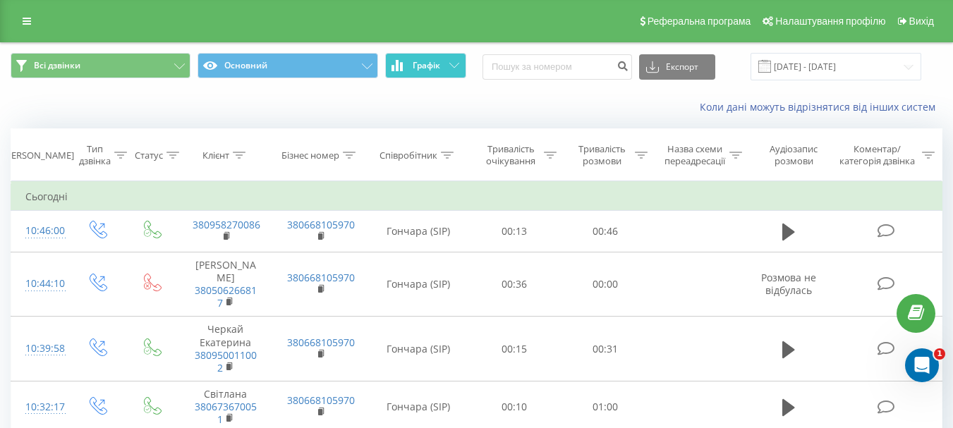
click at [435, 66] on span "Графік" at bounding box center [427, 66] width 28 height 10
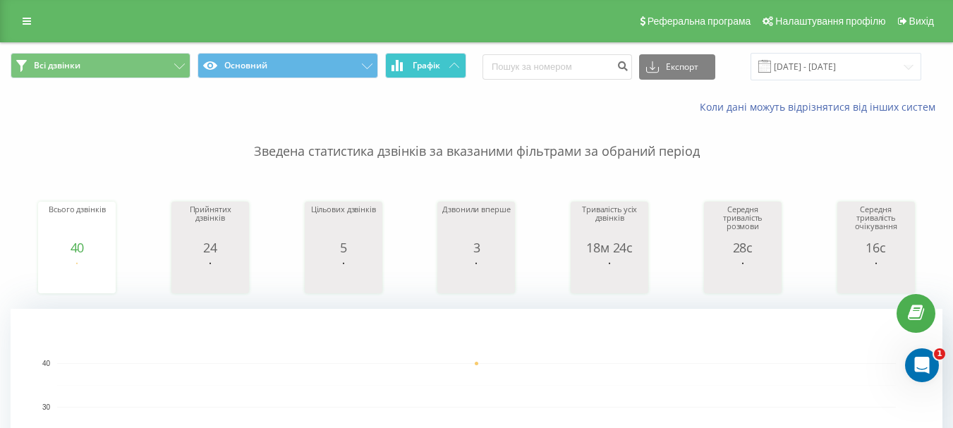
click at [459, 66] on button "Графік" at bounding box center [425, 65] width 81 height 25
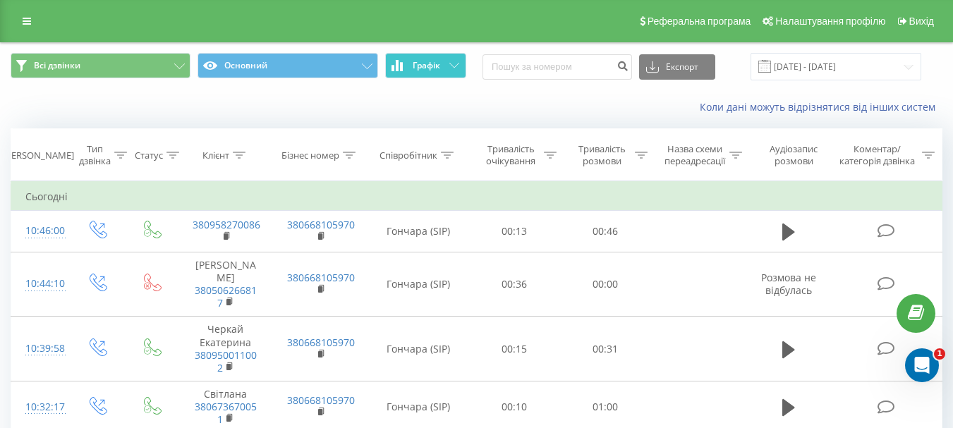
click at [450, 68] on icon at bounding box center [454, 65] width 10 height 5
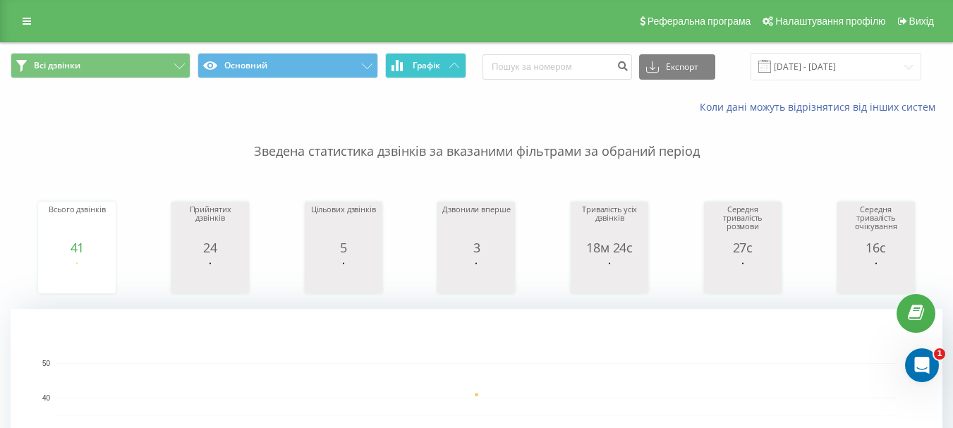
click at [434, 61] on span "Графік" at bounding box center [427, 66] width 28 height 10
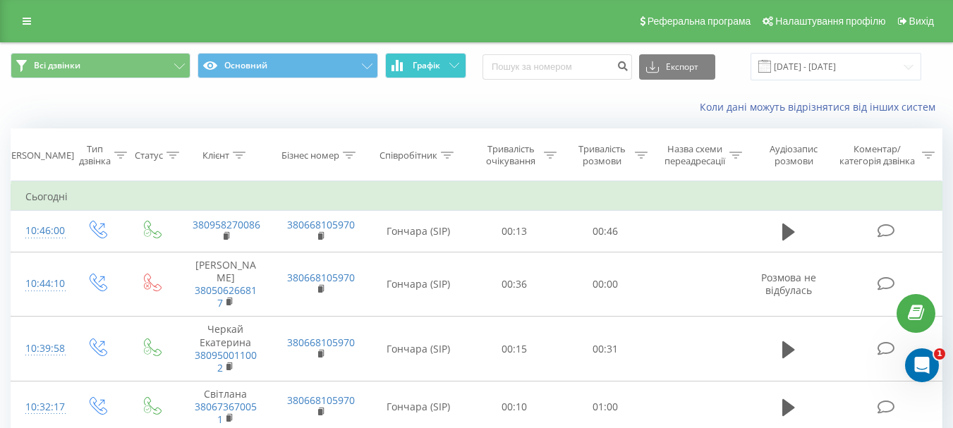
click at [434, 61] on span "Графік" at bounding box center [427, 66] width 28 height 10
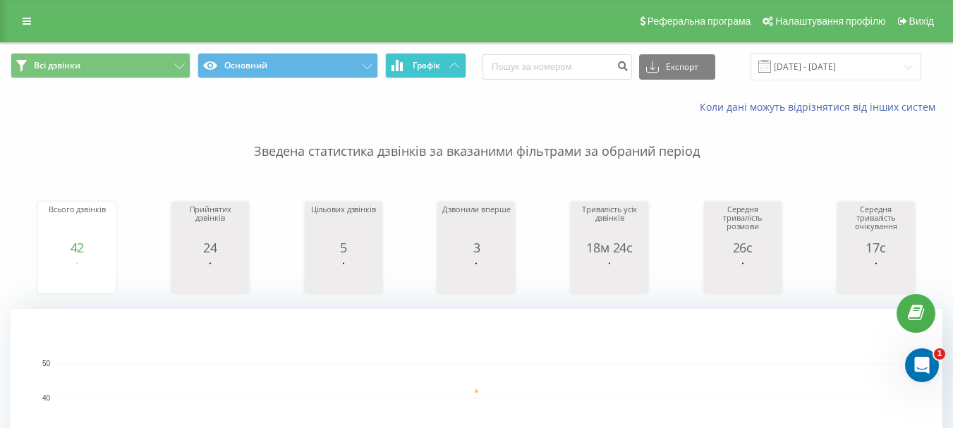
click at [424, 74] on button "Графік" at bounding box center [425, 65] width 81 height 25
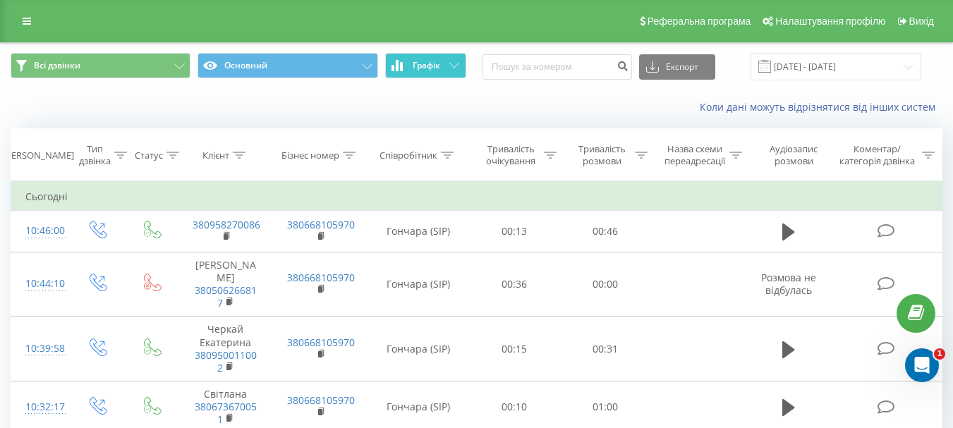
click at [424, 74] on button "Графік" at bounding box center [425, 65] width 81 height 25
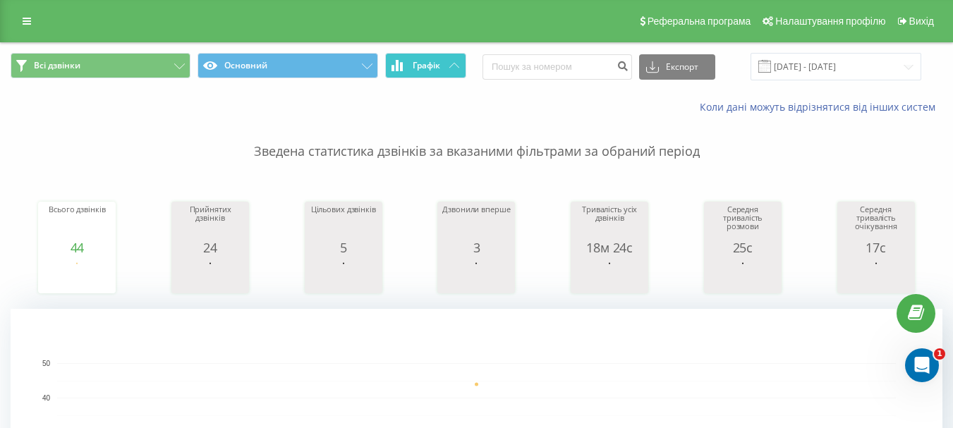
click at [425, 73] on button "Графік" at bounding box center [425, 65] width 81 height 25
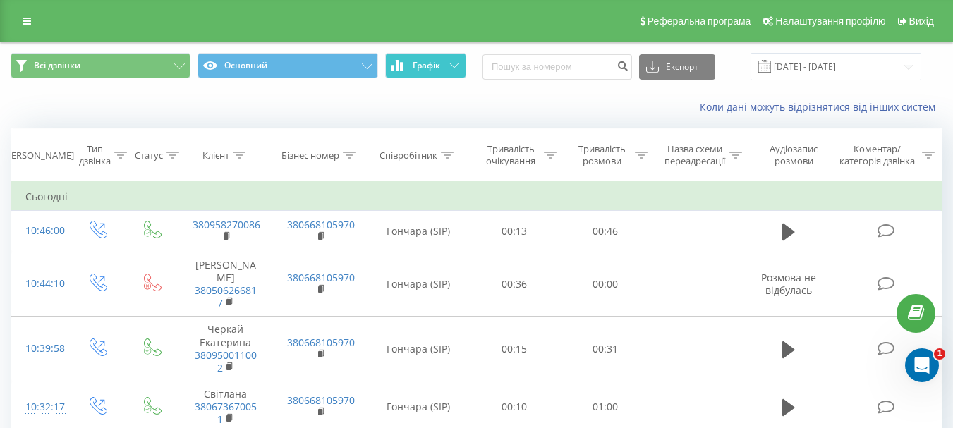
click at [425, 73] on button "Графік" at bounding box center [425, 65] width 81 height 25
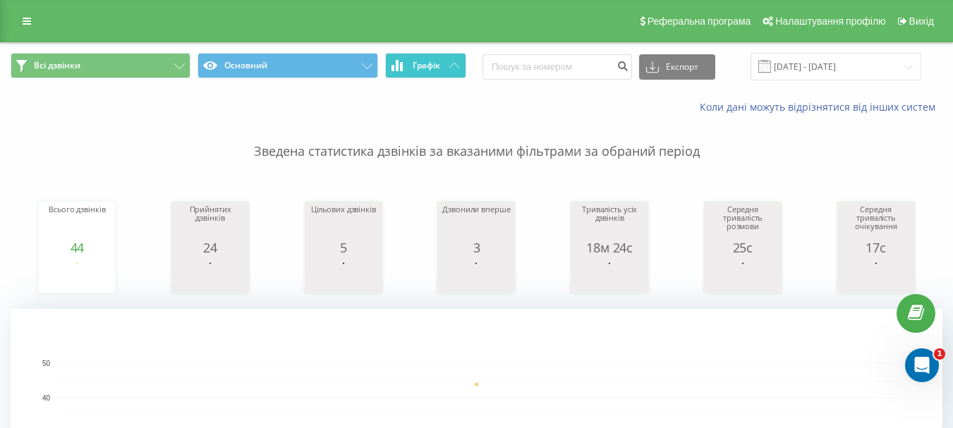
click at [427, 61] on span "Графік" at bounding box center [427, 66] width 28 height 10
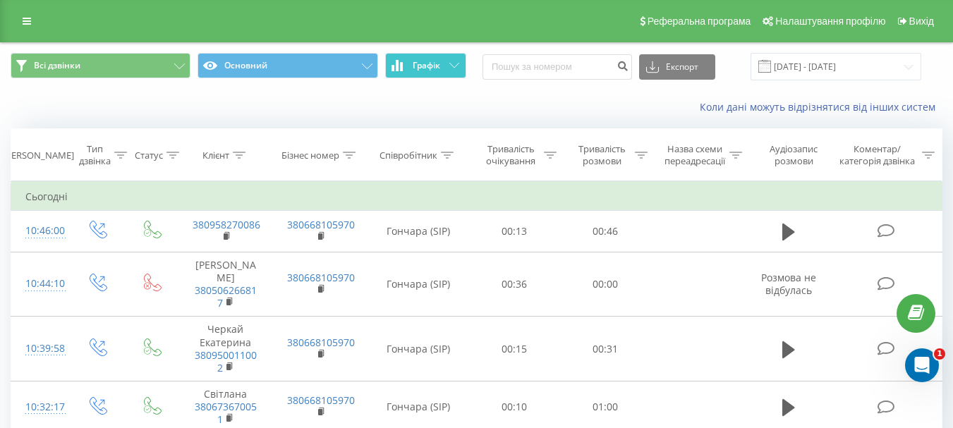
click at [429, 61] on span "Графік" at bounding box center [427, 66] width 28 height 10
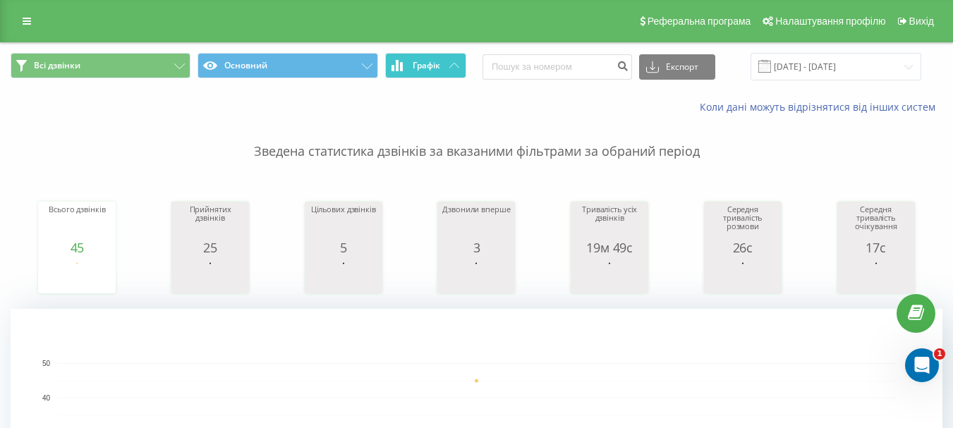
click at [442, 67] on button "Графік" at bounding box center [425, 65] width 81 height 25
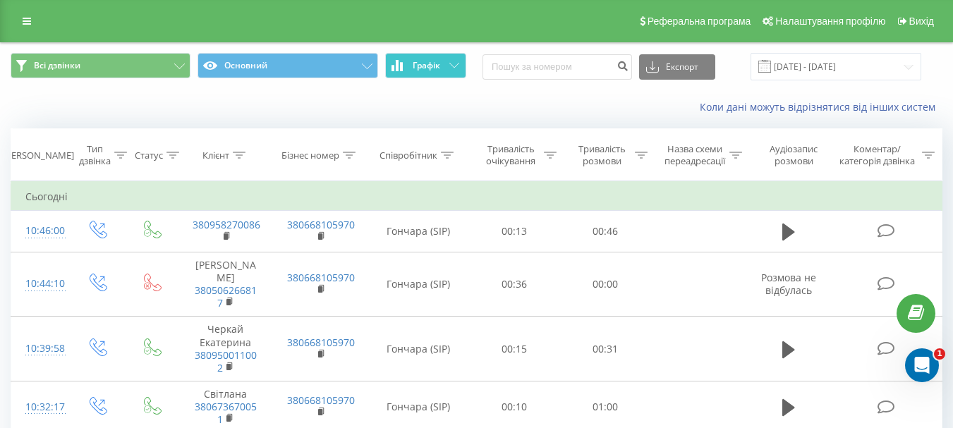
click at [442, 65] on button "Графік" at bounding box center [425, 65] width 81 height 25
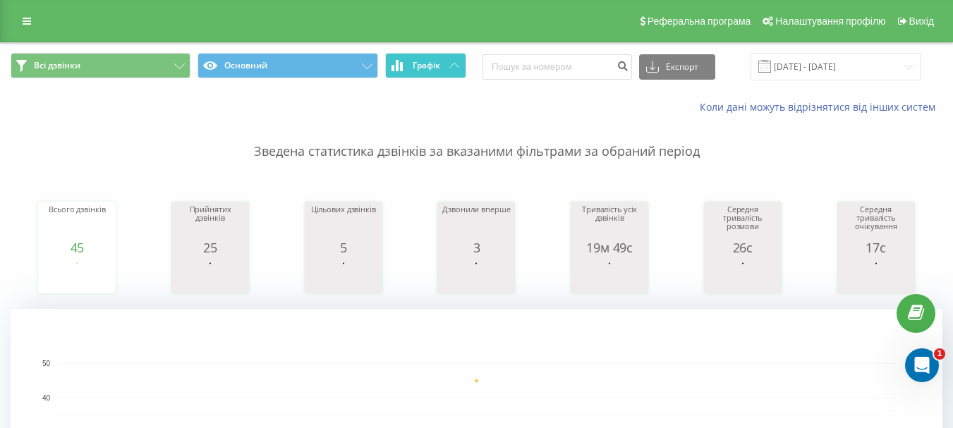
click at [454, 61] on button "Графік" at bounding box center [425, 65] width 81 height 25
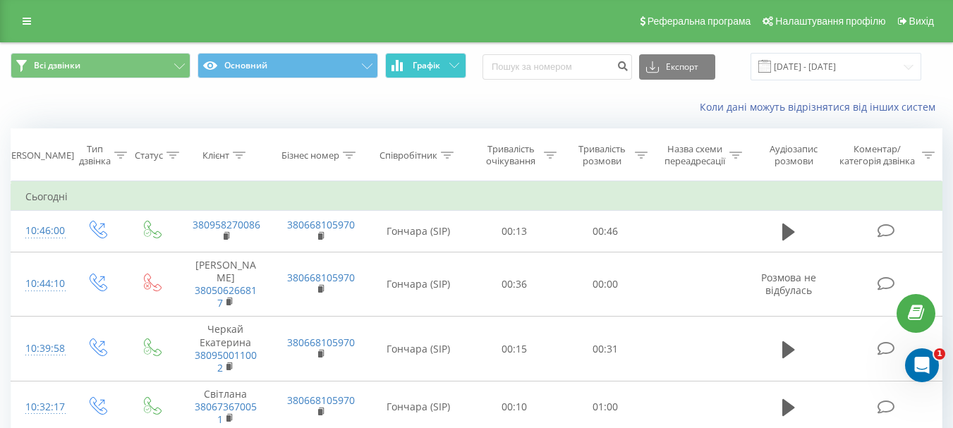
click at [454, 61] on button "Графік" at bounding box center [425, 65] width 81 height 25
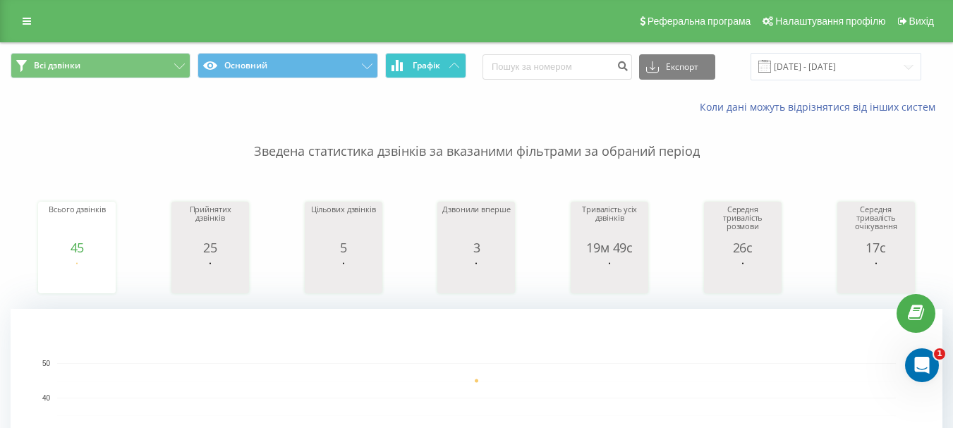
click at [446, 63] on button "Графік" at bounding box center [425, 65] width 81 height 25
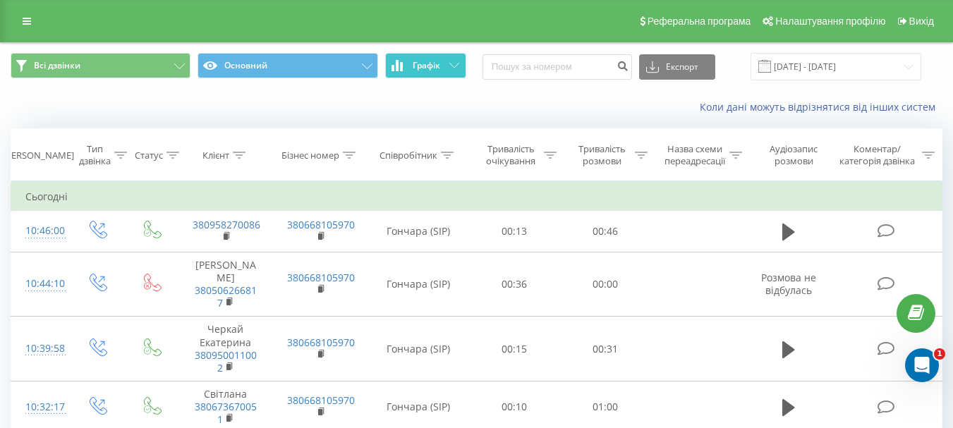
click at [446, 63] on button "Графік" at bounding box center [425, 65] width 81 height 25
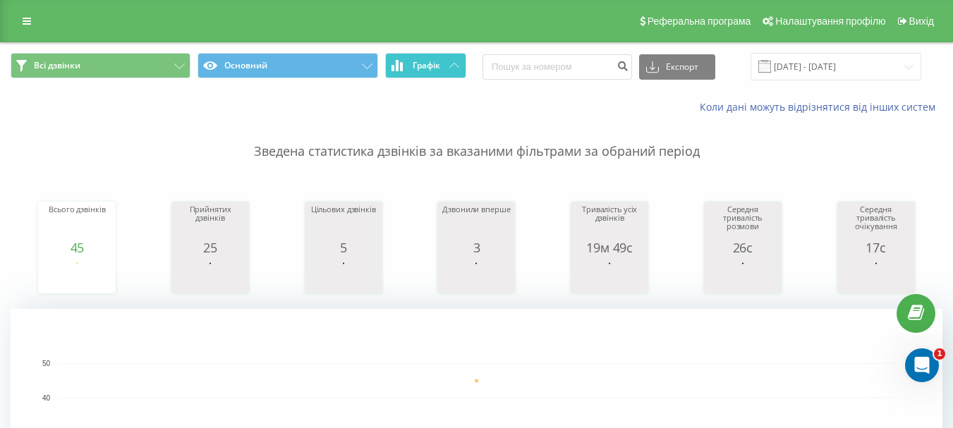
click at [457, 63] on icon at bounding box center [454, 65] width 10 height 5
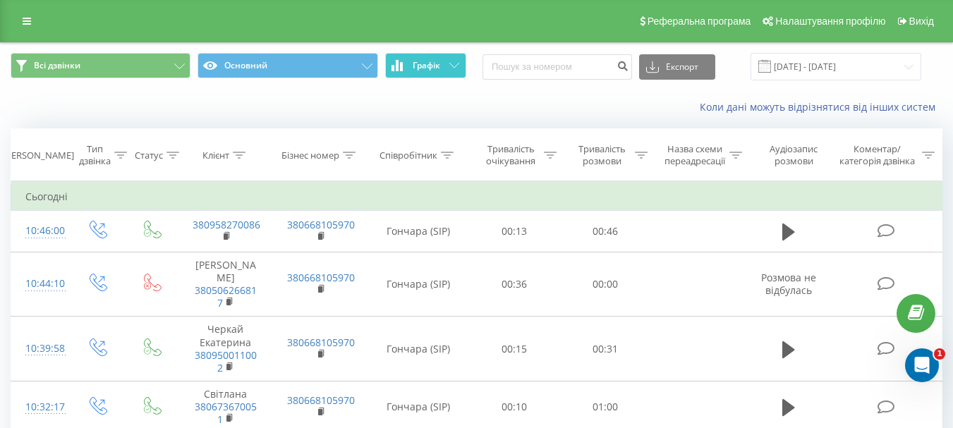
click at [456, 66] on icon at bounding box center [454, 65] width 10 height 5
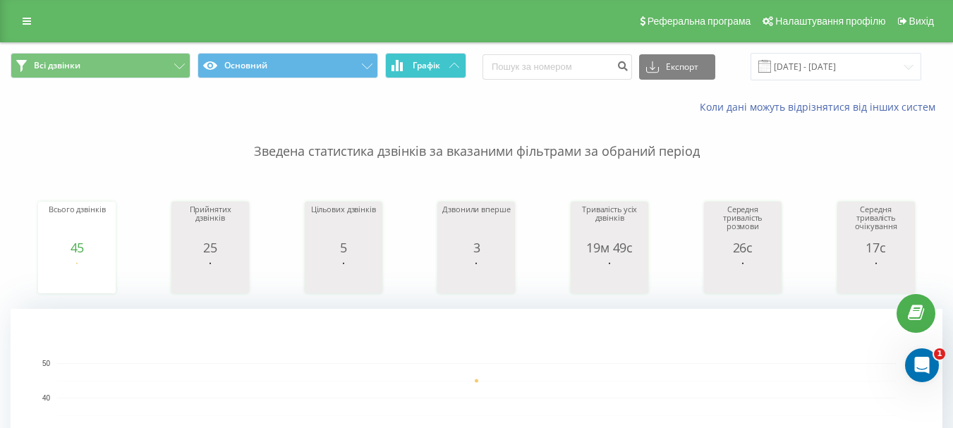
click at [441, 69] on button "Графік" at bounding box center [425, 65] width 81 height 25
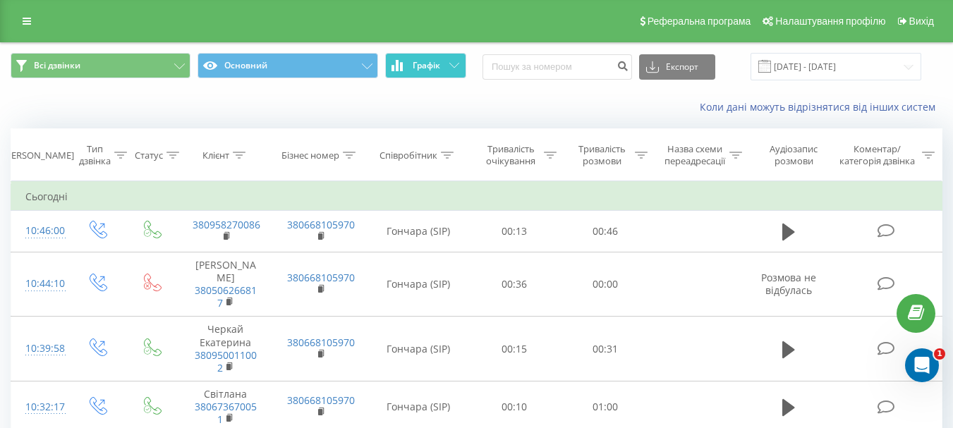
click at [442, 69] on button "Графік" at bounding box center [425, 65] width 81 height 25
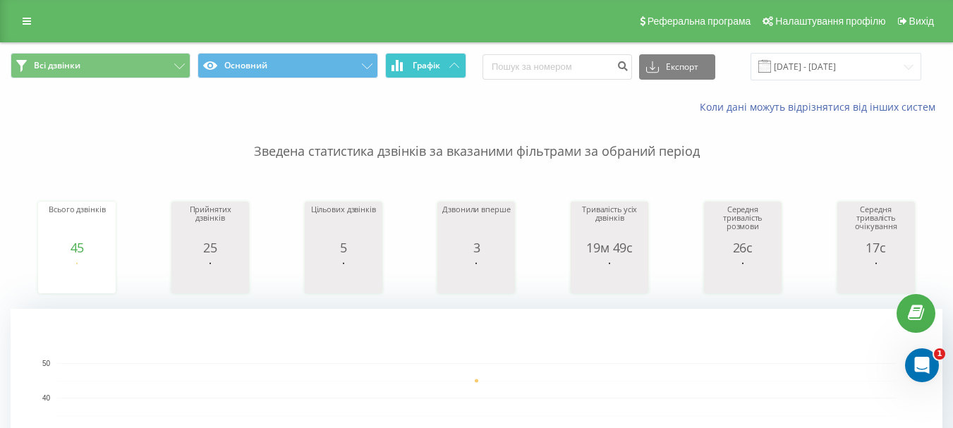
click at [451, 66] on icon at bounding box center [454, 65] width 10 height 5
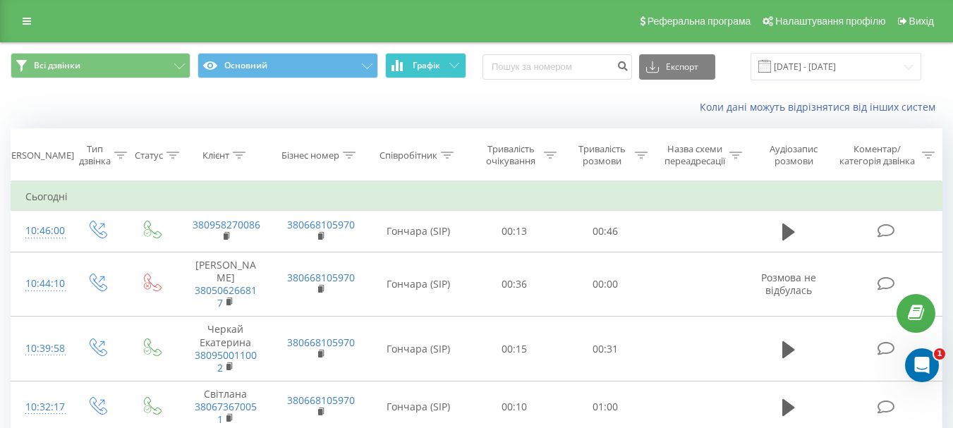
click at [451, 66] on icon at bounding box center [454, 65] width 10 height 5
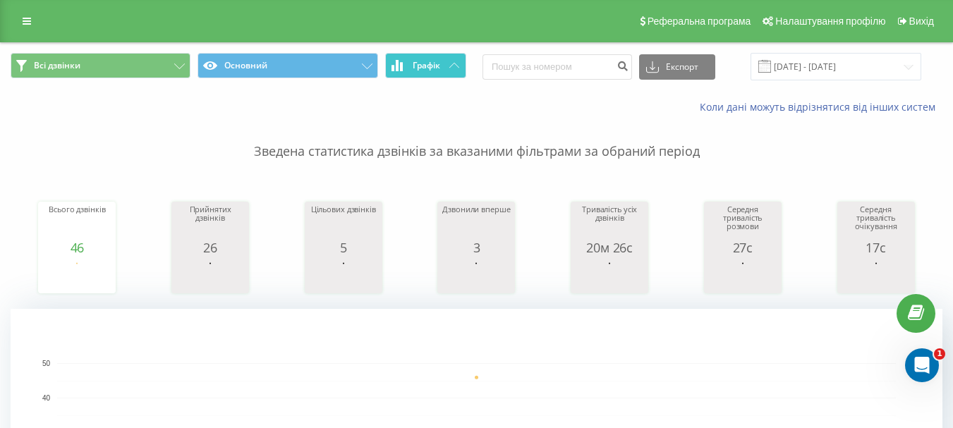
click at [424, 65] on span "Графік" at bounding box center [427, 66] width 28 height 10
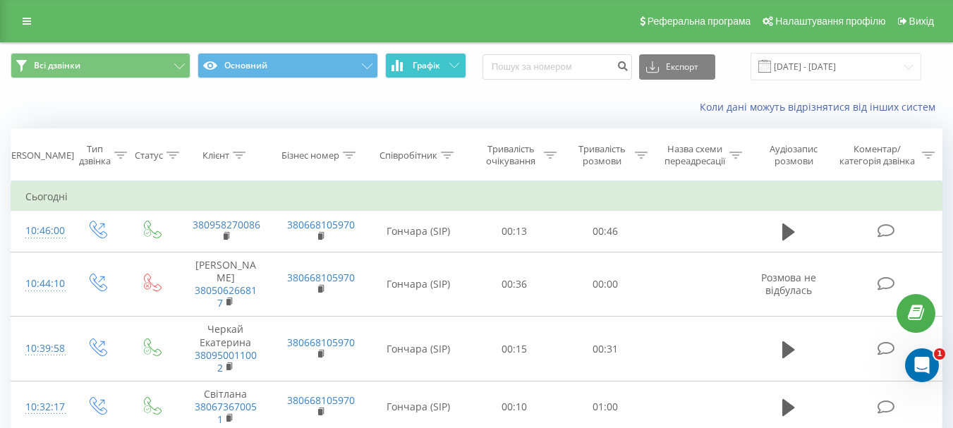
click at [425, 65] on span "Графік" at bounding box center [427, 66] width 28 height 10
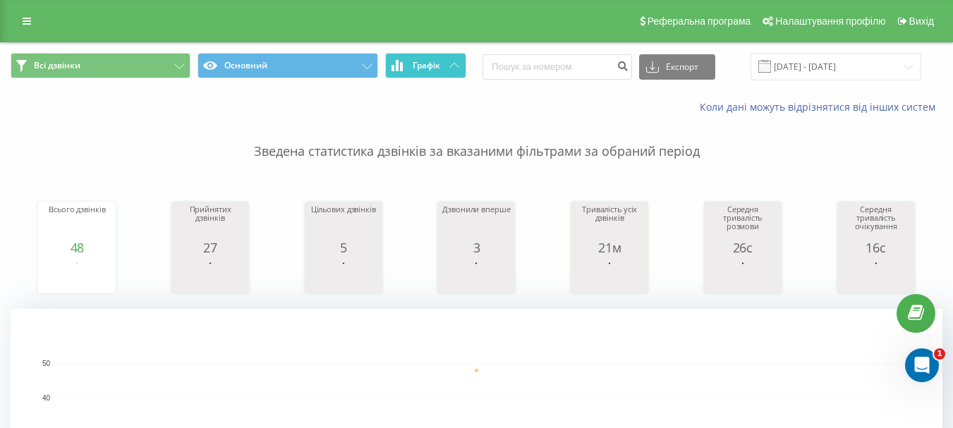
click at [419, 66] on span "Графік" at bounding box center [427, 66] width 28 height 10
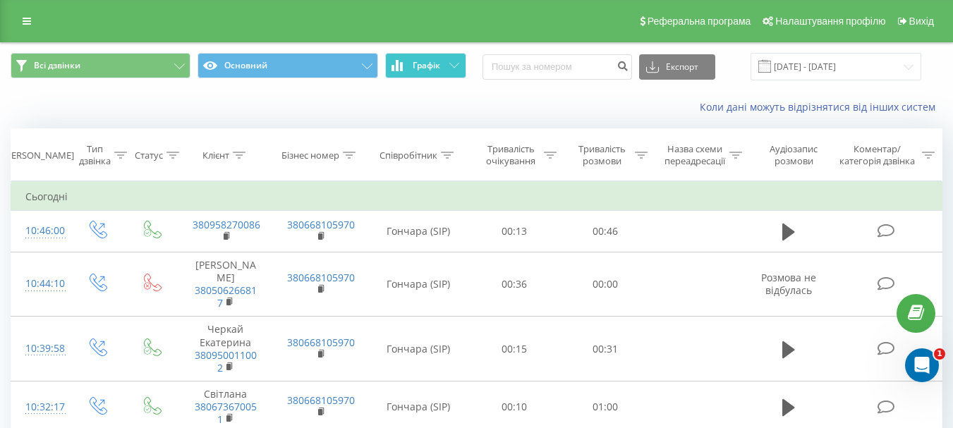
click at [419, 66] on span "Графік" at bounding box center [427, 66] width 28 height 10
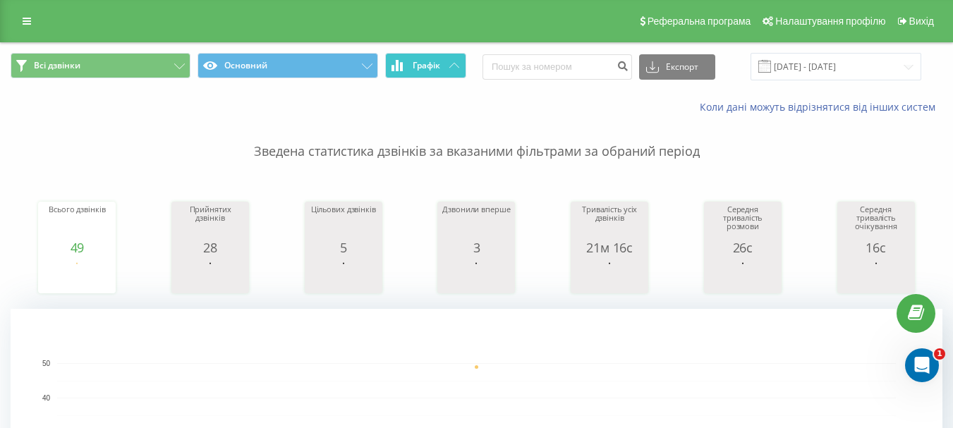
click at [439, 66] on span "Графік" at bounding box center [427, 66] width 28 height 10
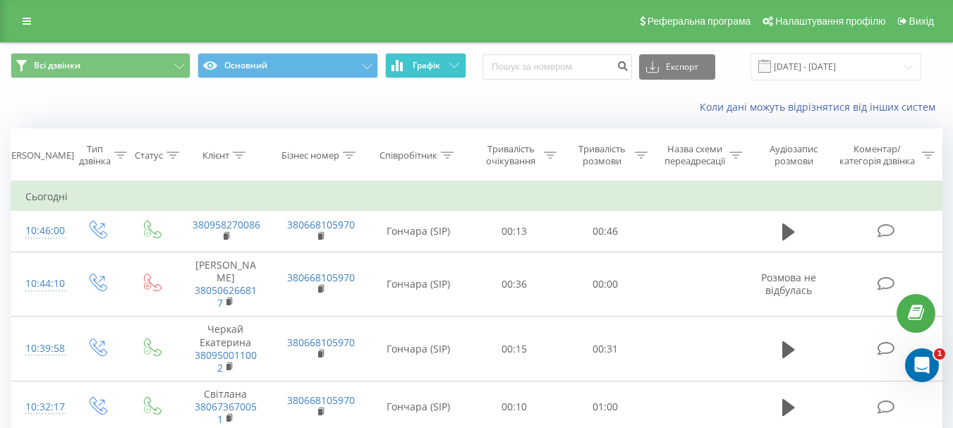
click at [439, 66] on span "Графік" at bounding box center [427, 66] width 28 height 10
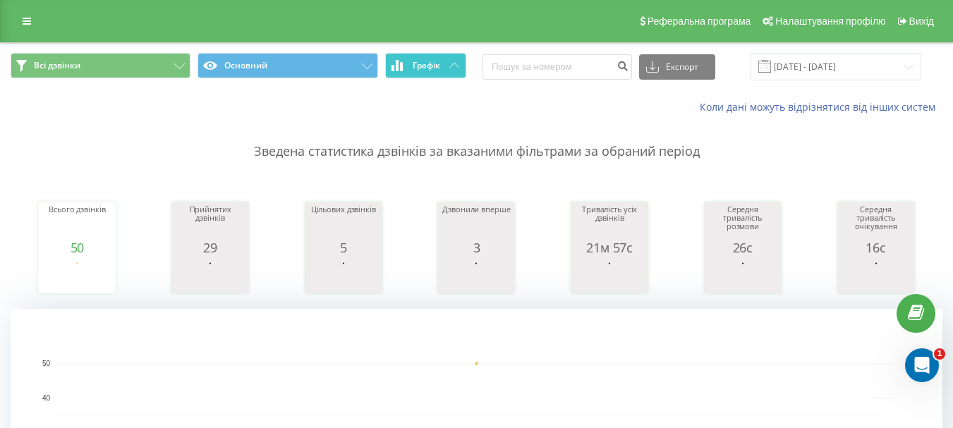
click at [447, 63] on button "Графік" at bounding box center [425, 65] width 81 height 25
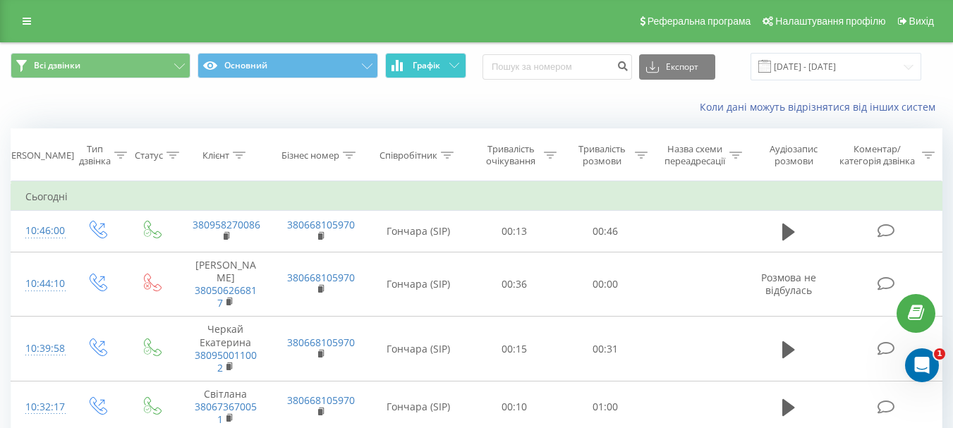
click at [447, 63] on button "Графік" at bounding box center [425, 65] width 81 height 25
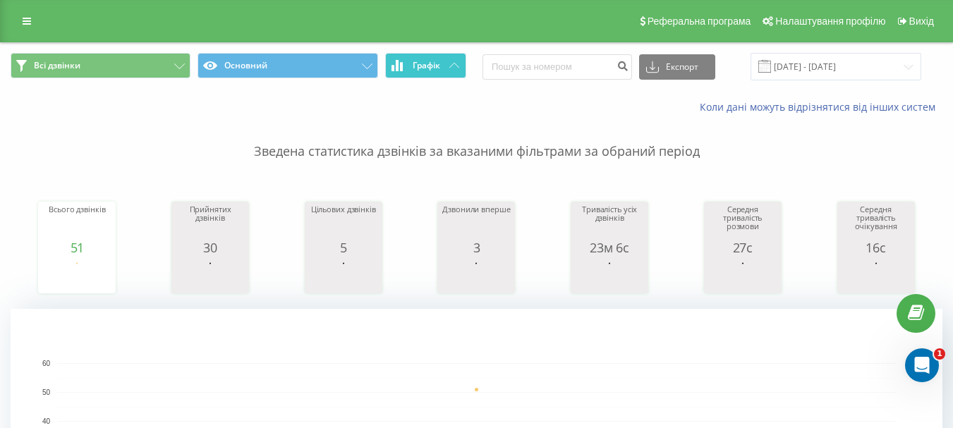
click at [453, 63] on icon at bounding box center [454, 65] width 10 height 5
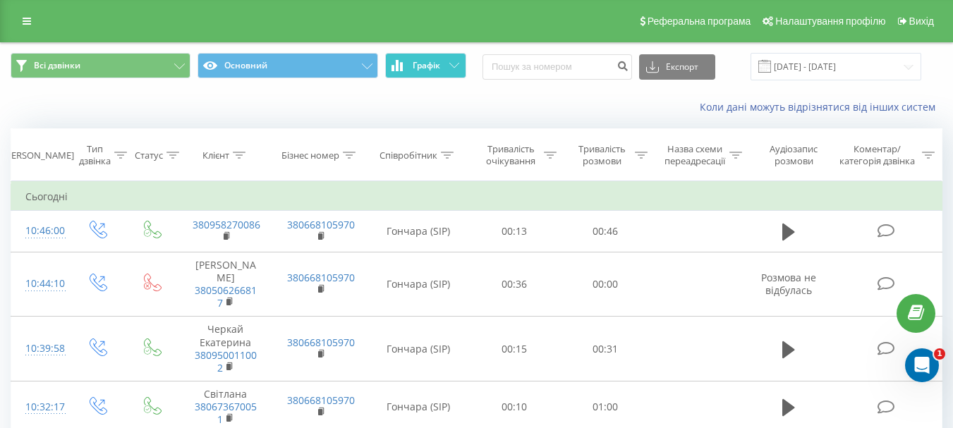
click at [453, 63] on icon at bounding box center [454, 65] width 10 height 5
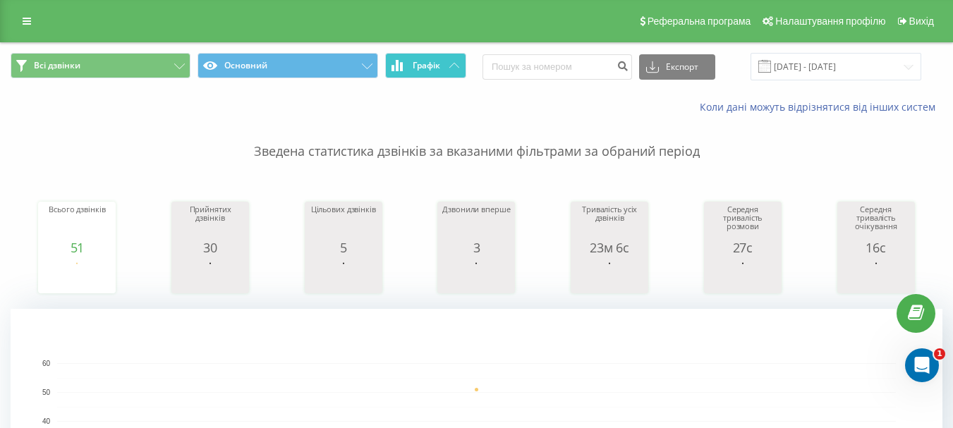
click at [461, 61] on button "Графік" at bounding box center [425, 65] width 81 height 25
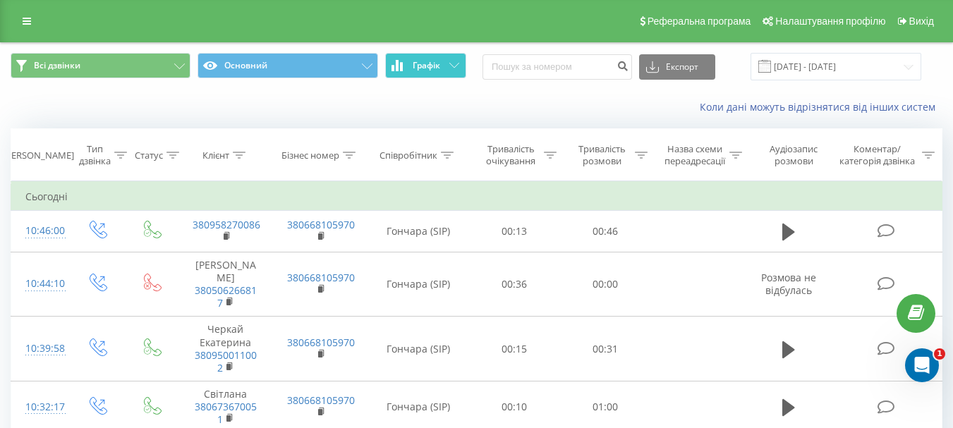
click at [461, 61] on button "Графік" at bounding box center [425, 65] width 81 height 25
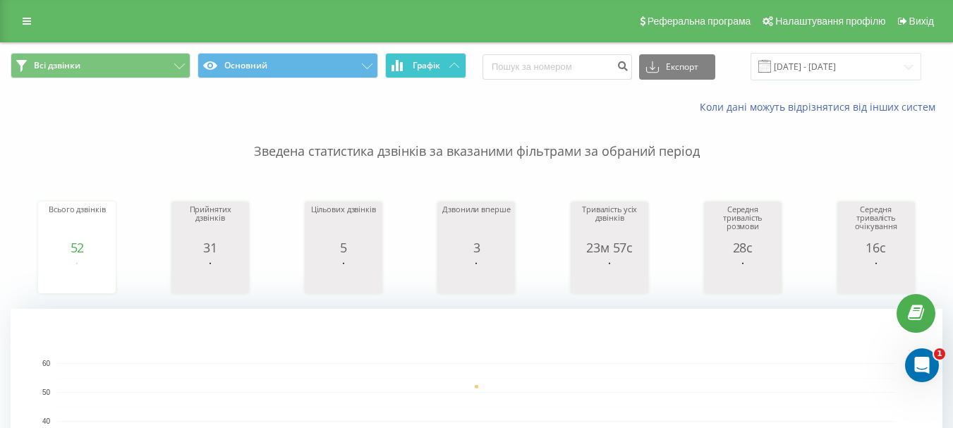
click at [454, 67] on icon at bounding box center [454, 65] width 10 height 5
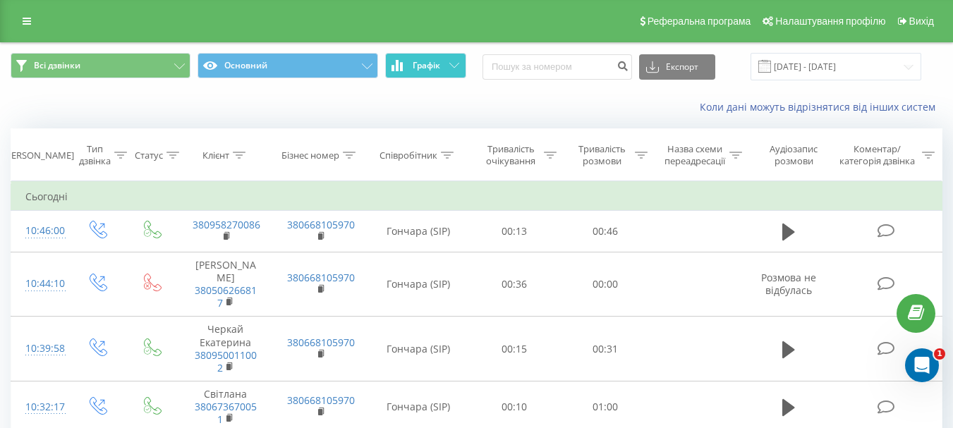
click at [454, 67] on icon at bounding box center [454, 65] width 10 height 5
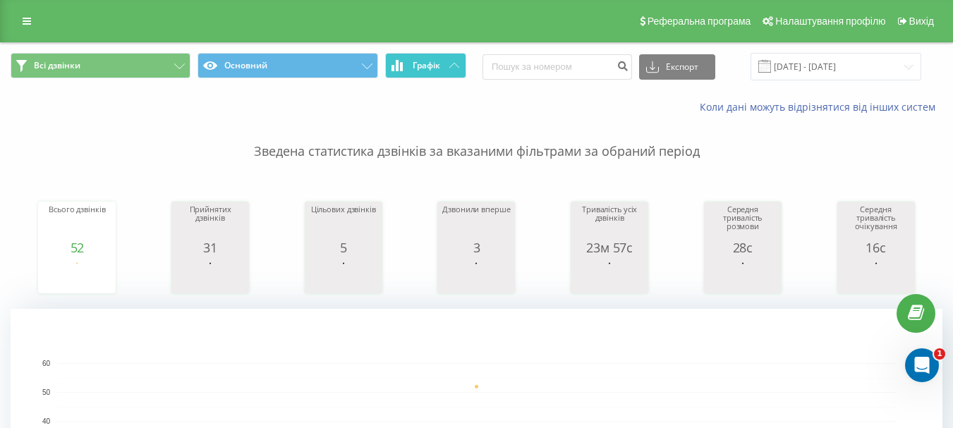
click at [455, 66] on icon at bounding box center [454, 65] width 10 height 5
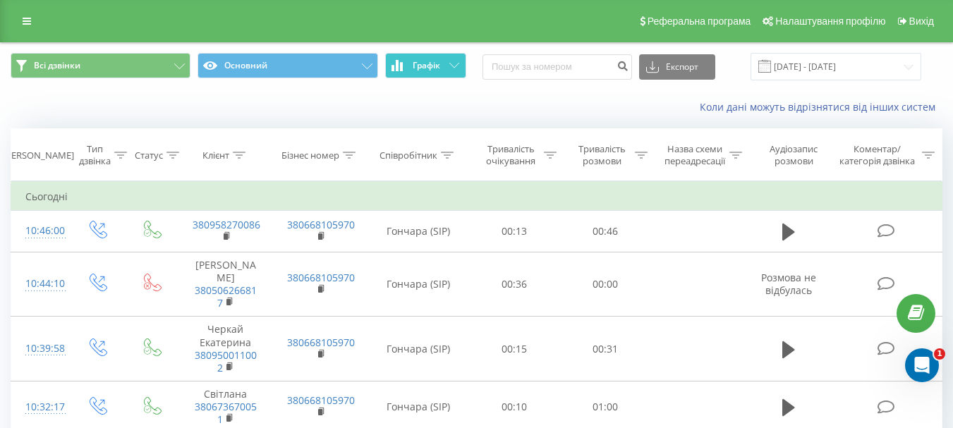
click at [453, 68] on icon at bounding box center [454, 65] width 10 height 5
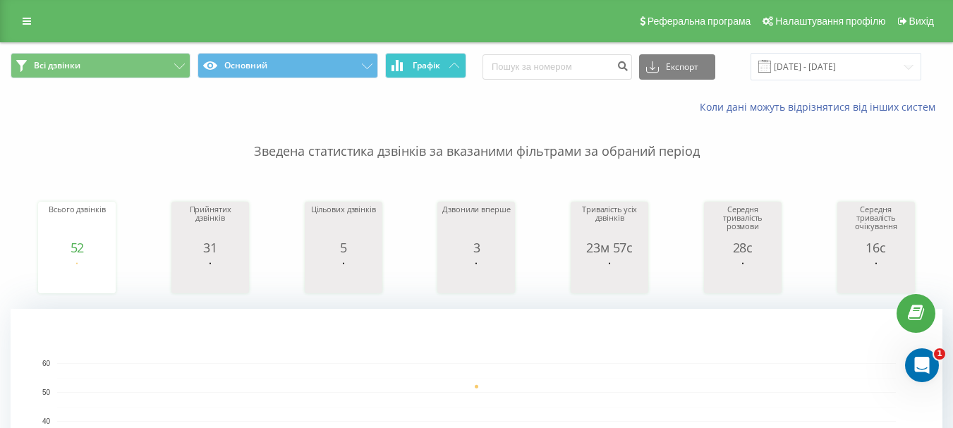
click at [453, 68] on icon at bounding box center [454, 65] width 10 height 5
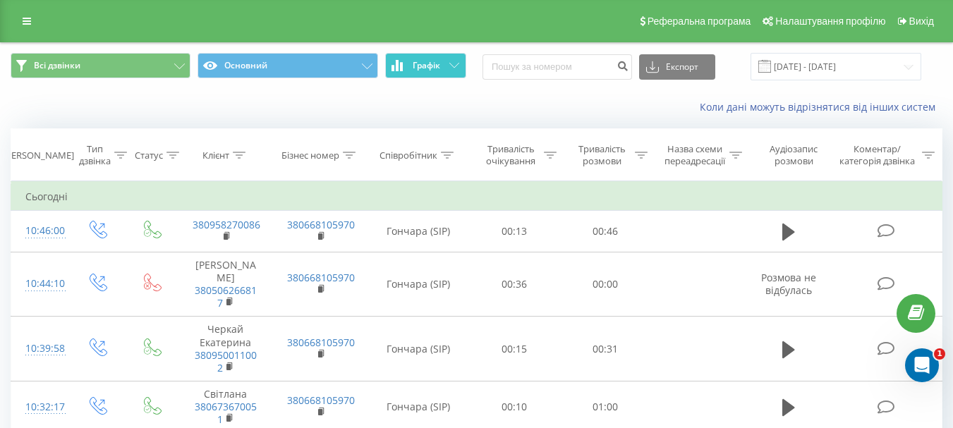
click at [453, 68] on icon at bounding box center [454, 65] width 10 height 5
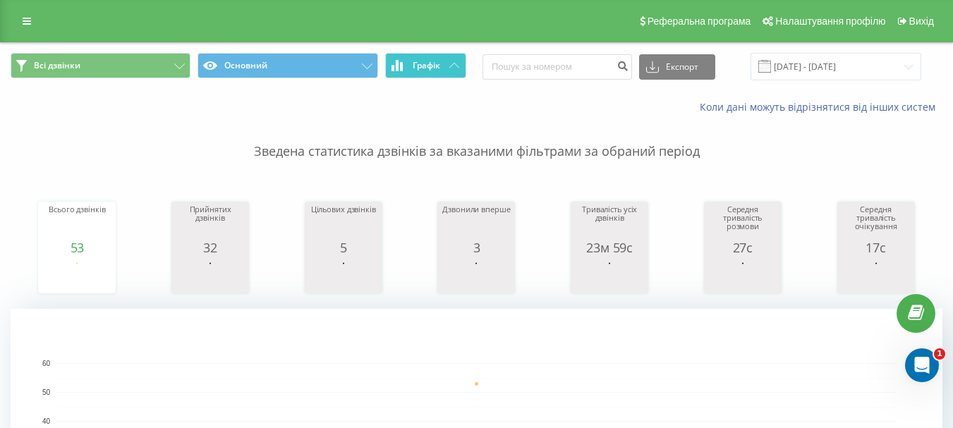
click at [459, 66] on button "Графік" at bounding box center [425, 65] width 81 height 25
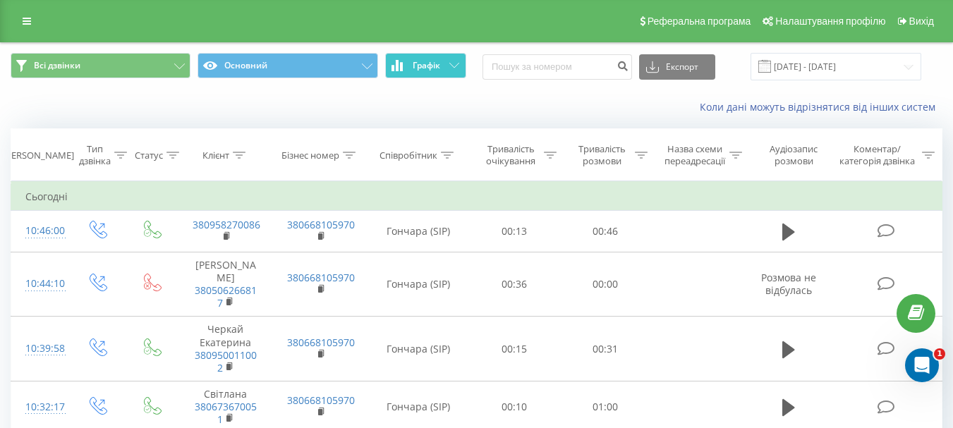
click at [459, 66] on icon at bounding box center [454, 65] width 10 height 5
